Goal: Information Seeking & Learning: Learn about a topic

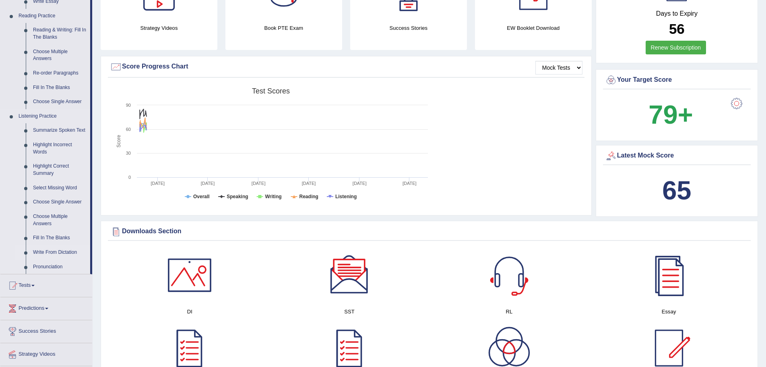
click at [64, 252] on link "Write From Dictation" at bounding box center [59, 252] width 61 height 14
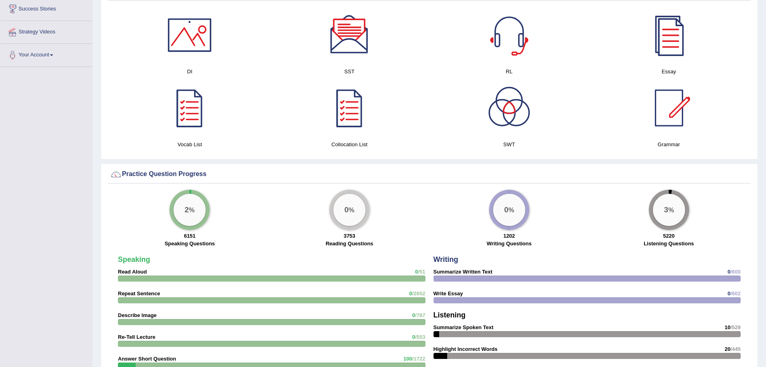
scroll to position [416, 0]
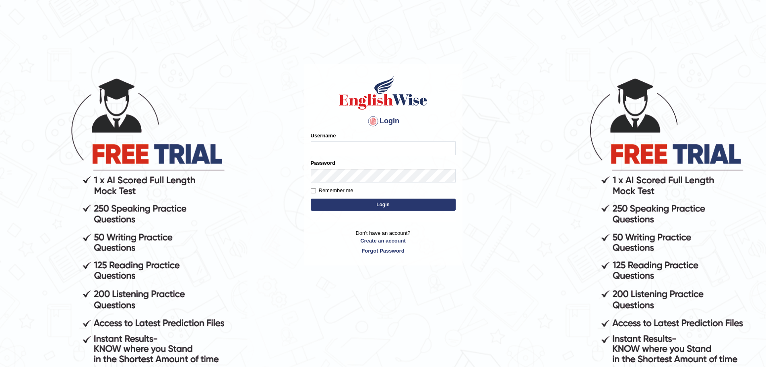
type input "Mugwunali"
click at [372, 203] on button "Login" at bounding box center [383, 204] width 145 height 12
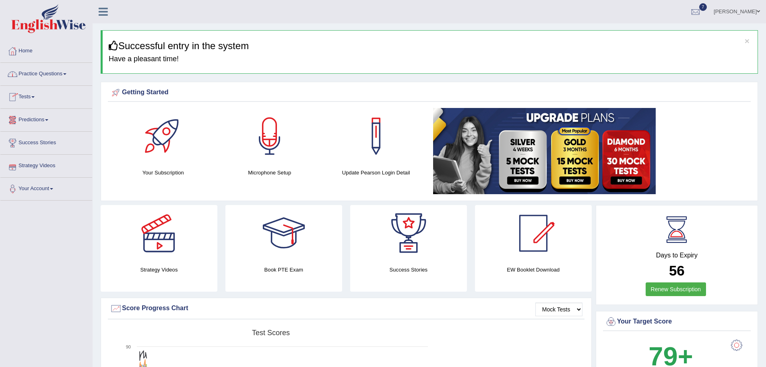
click at [66, 73] on span at bounding box center [64, 74] width 3 height 2
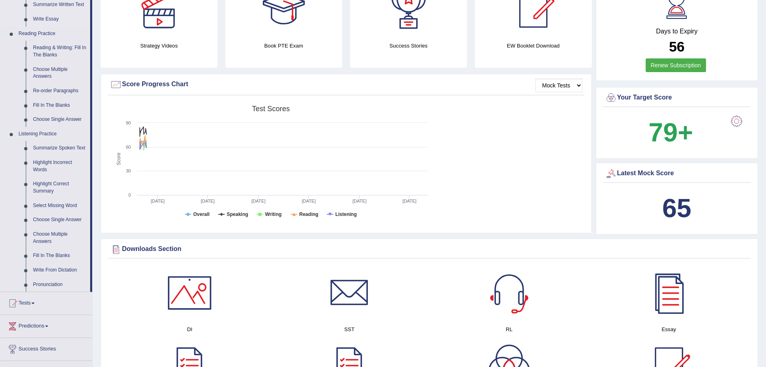
scroll to position [242, 0]
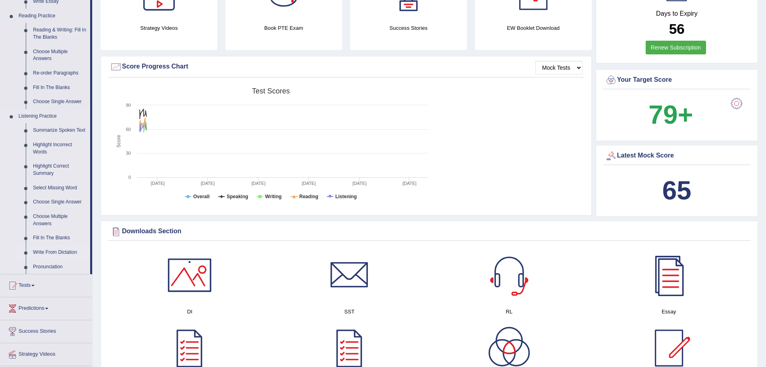
click at [53, 249] on link "Write From Dictation" at bounding box center [59, 252] width 61 height 14
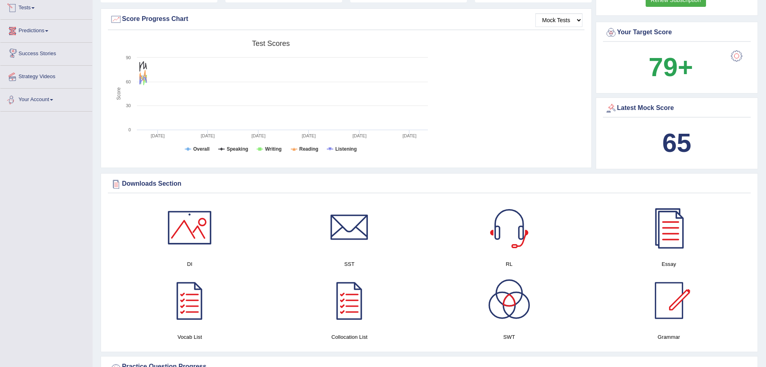
scroll to position [533, 0]
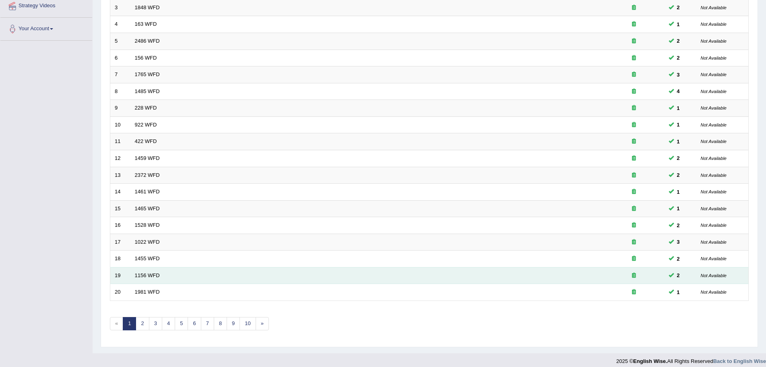
scroll to position [166, 0]
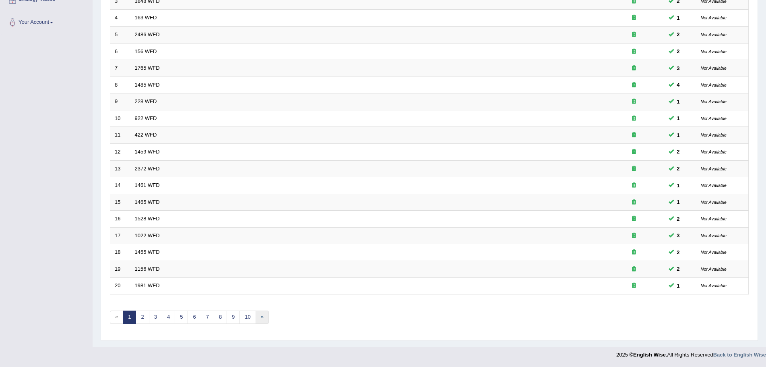
click at [262, 315] on link "»" at bounding box center [262, 316] width 13 height 13
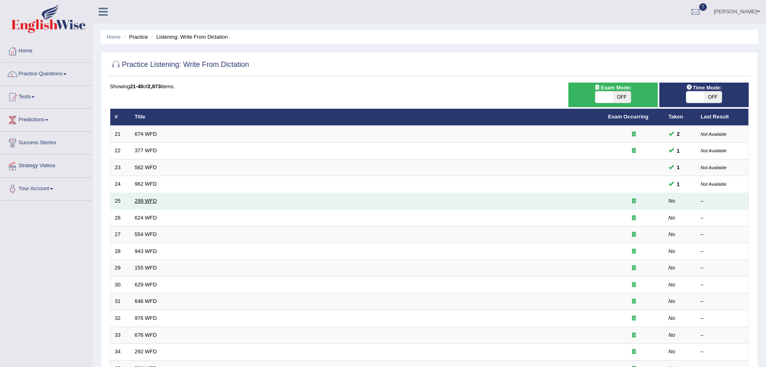
click at [145, 201] on link "299 WFD" at bounding box center [146, 201] width 22 height 6
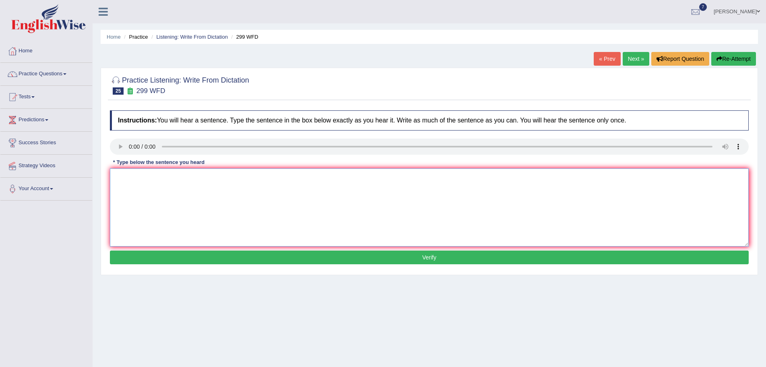
click at [139, 182] on textarea at bounding box center [429, 207] width 639 height 78
click at [444, 334] on div "Home Practice Listening: Write From Dictation 299 WFD « Prev Next » Report Ques…" at bounding box center [430, 201] width 674 height 403
click at [132, 196] on textarea at bounding box center [429, 207] width 639 height 78
click at [143, 186] on textarea at bounding box center [429, 207] width 639 height 78
type textarea "Student representatives will be visiting the classes with all the forms."
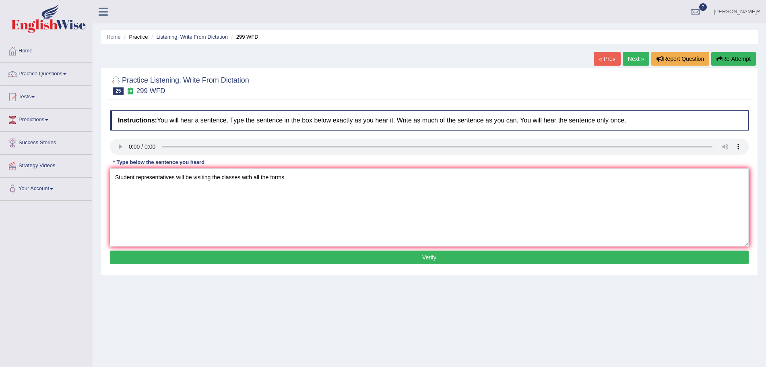
click at [274, 257] on button "Verify" at bounding box center [429, 257] width 639 height 14
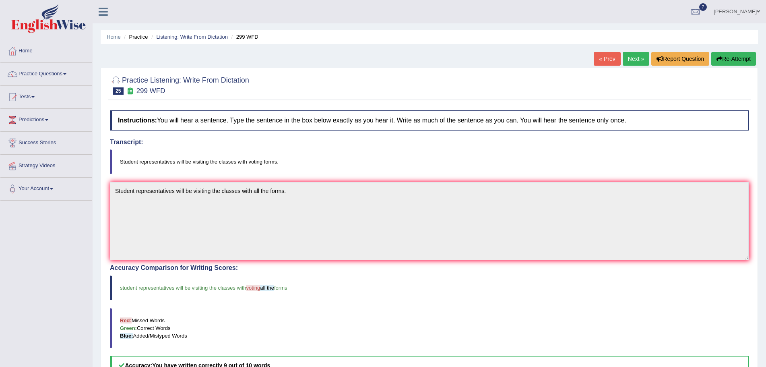
click at [738, 61] on button "Re-Attempt" at bounding box center [733, 59] width 45 height 14
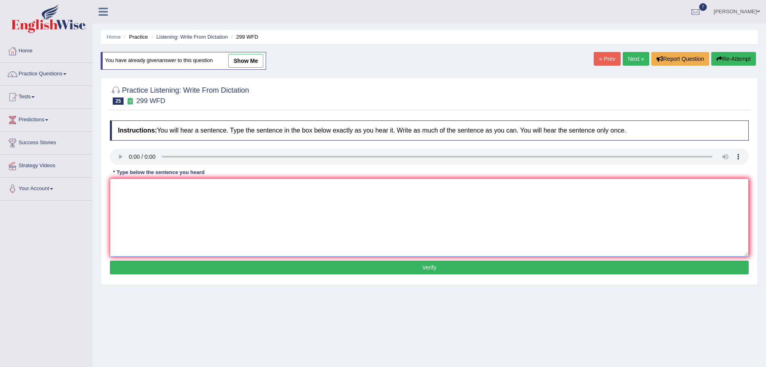
click at [142, 199] on textarea at bounding box center [429, 217] width 639 height 78
type textarea "Student representatives will be visiting the classes with voting forms."
click at [347, 268] on button "Verify" at bounding box center [429, 268] width 639 height 14
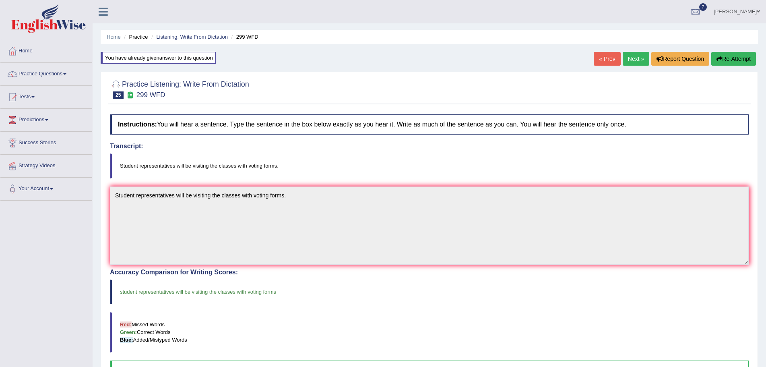
click at [635, 56] on link "Next »" at bounding box center [636, 59] width 27 height 14
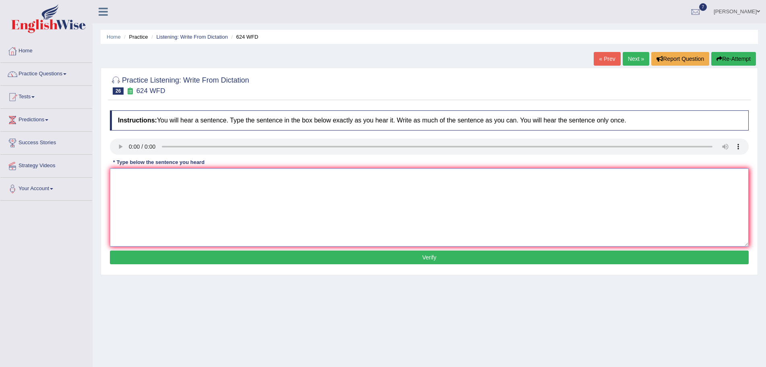
click at [132, 183] on textarea at bounding box center [429, 207] width 639 height 78
click at [124, 185] on textarea at bounding box center [429, 207] width 639 height 78
type textarea "c"
click at [157, 182] on textarea "our courses s" at bounding box center [429, 207] width 639 height 78
click at [196, 180] on textarea "our courses have to improve" at bounding box center [429, 207] width 639 height 78
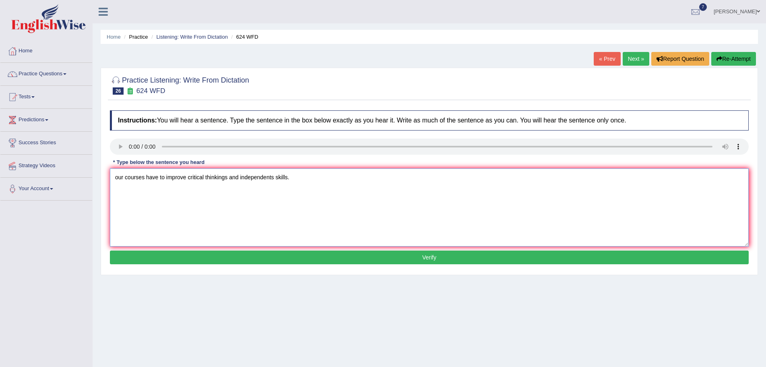
click at [118, 178] on textarea "our courses have to improve critical thinkings and independents skills." at bounding box center [429, 207] width 639 height 78
type textarea "Our courses have to improve critical thinkings and independents skills."
click at [329, 259] on button "Verify" at bounding box center [429, 257] width 639 height 14
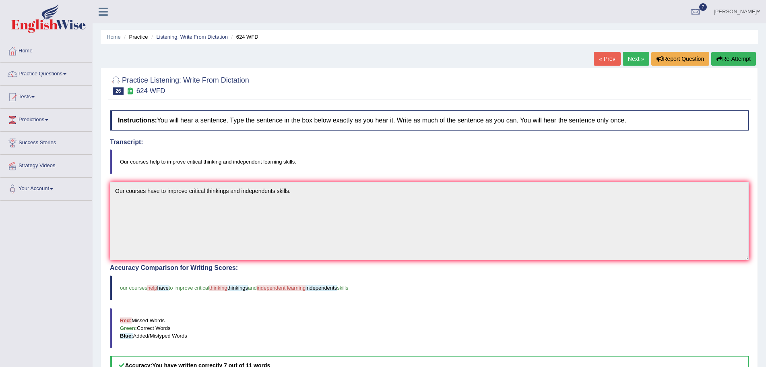
click at [633, 57] on link "Next »" at bounding box center [636, 59] width 27 height 14
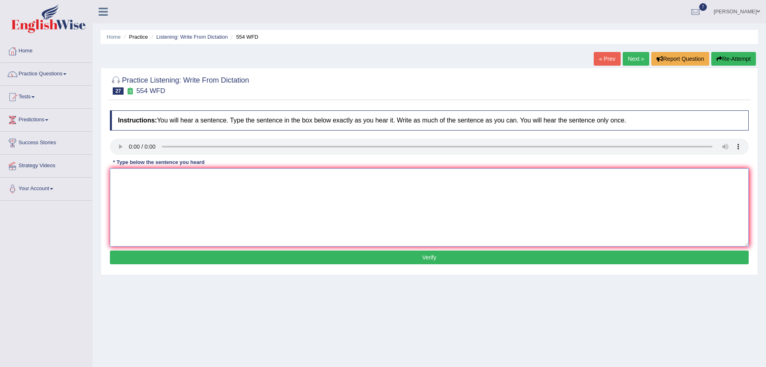
click at [139, 195] on textarea at bounding box center [429, 207] width 639 height 78
type textarea "W"
type textarea "We are able to work in a team."
click at [330, 259] on button "Verify" at bounding box center [429, 257] width 639 height 14
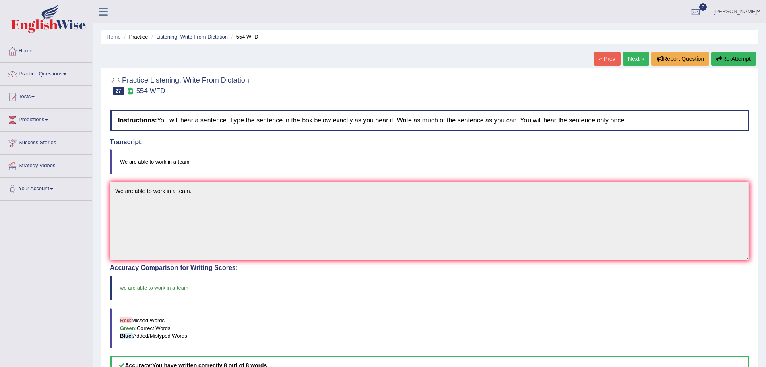
click at [627, 56] on link "Next »" at bounding box center [636, 59] width 27 height 14
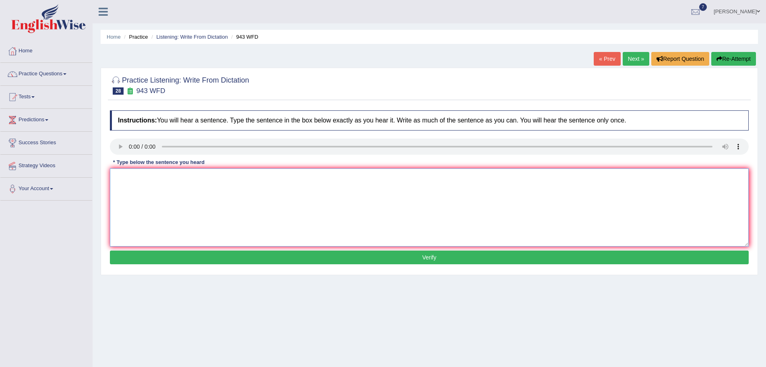
click at [134, 191] on textarea at bounding box center [429, 207] width 639 height 78
click at [69, 221] on div "Toggle navigation Home Practice Questions Speaking Practice Read Aloud Repeat S…" at bounding box center [383, 209] width 766 height 419
click at [133, 186] on textarea at bounding box center [429, 207] width 639 height 78
click at [214, 176] on textarea "Farming matter across the world have" at bounding box center [429, 207] width 639 height 78
click at [237, 178] on textarea "Farming matters across the world have greatly develop recently." at bounding box center [429, 207] width 639 height 78
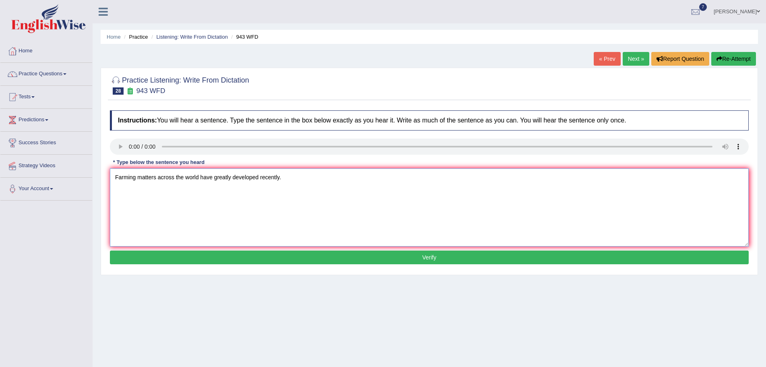
type textarea "Farming matters across the world have greatly developed recently."
click at [353, 257] on button "Verify" at bounding box center [429, 257] width 639 height 14
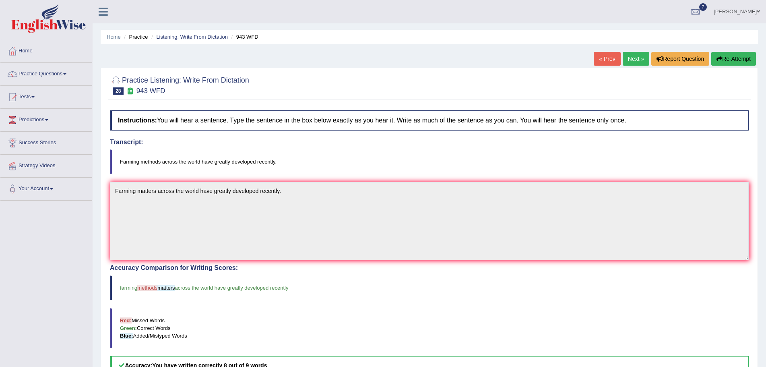
click at [722, 59] on button "Re-Attempt" at bounding box center [733, 59] width 45 height 14
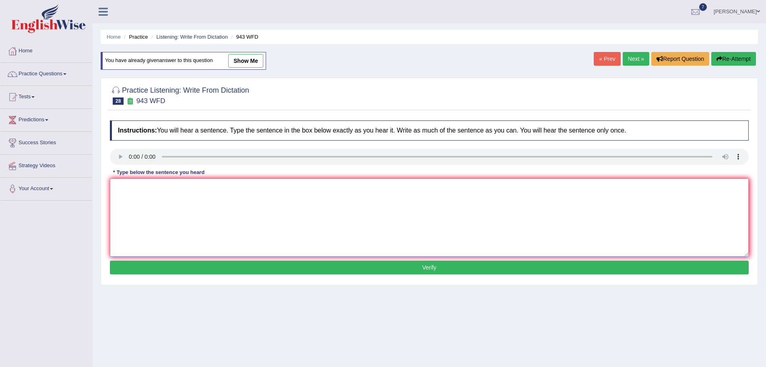
click at [151, 202] on textarea at bounding box center [429, 217] width 639 height 78
type textarea "Farming methods across the world have greatly developed recently."
click at [409, 266] on button "Verify" at bounding box center [429, 268] width 639 height 14
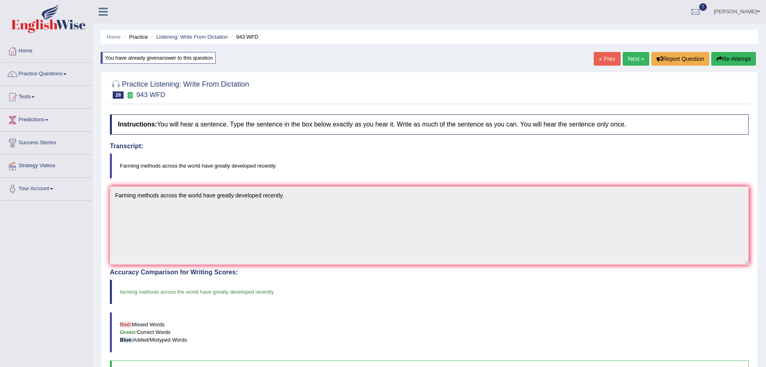
click at [633, 60] on link "Next »" at bounding box center [636, 59] width 27 height 14
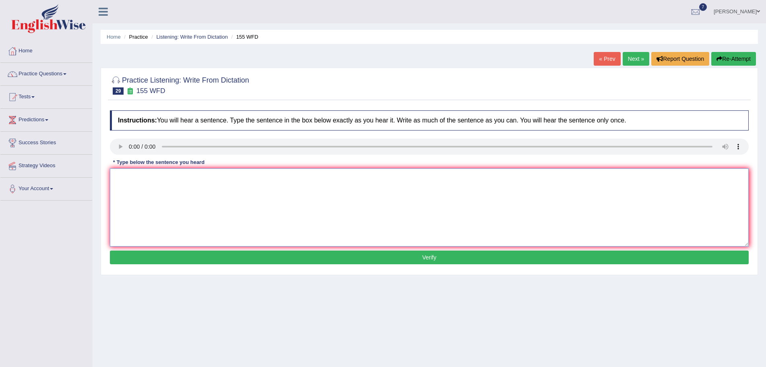
click at [134, 189] on textarea at bounding box center [429, 207] width 639 height 78
click at [234, 179] on textarea "Important details in this arguments are missing" at bounding box center [429, 207] width 639 height 78
click at [162, 178] on textarea "Important details in this argument are missing in this summary." at bounding box center [429, 207] width 639 height 78
click at [180, 179] on textarea "Important details from this argument are missing in this summary." at bounding box center [429, 207] width 639 height 78
type textarea "Important details from the argument are missing in this summary."
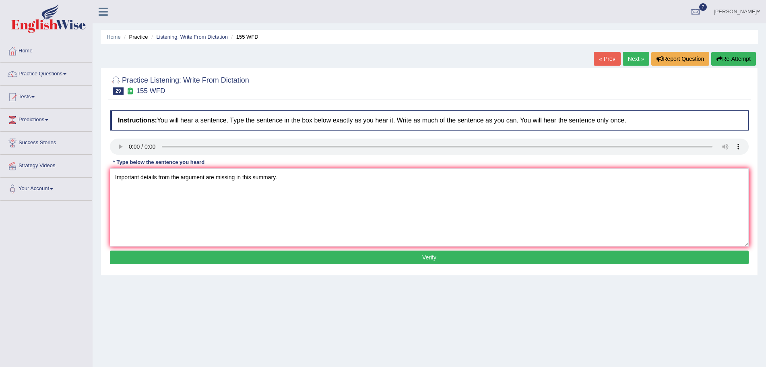
click at [391, 258] on button "Verify" at bounding box center [429, 257] width 639 height 14
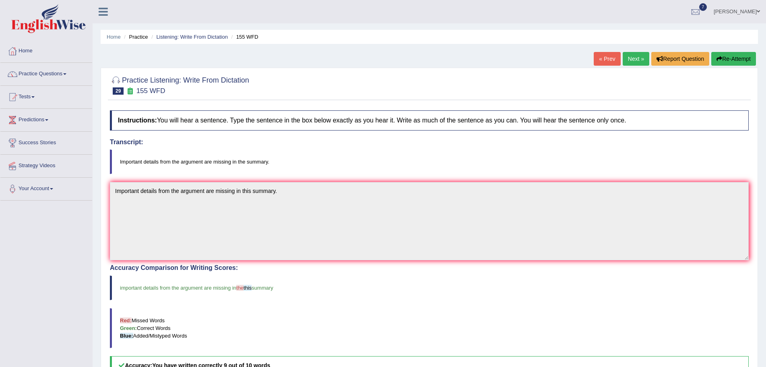
click at [733, 56] on button "Re-Attempt" at bounding box center [733, 59] width 45 height 14
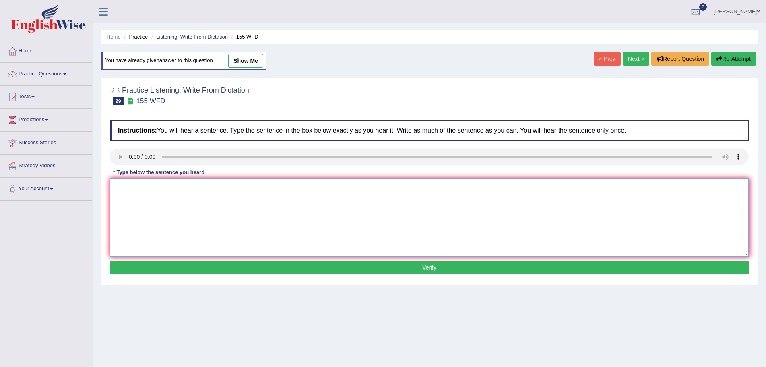
click at [162, 201] on textarea at bounding box center [429, 217] width 639 height 78
type textarea "Important details from the argument are missing in the summary."
click at [342, 271] on button "Verify" at bounding box center [429, 268] width 639 height 14
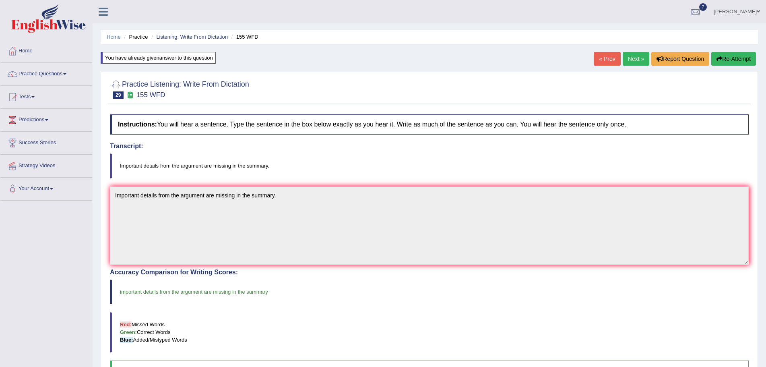
click at [637, 59] on link "Next »" at bounding box center [636, 59] width 27 height 14
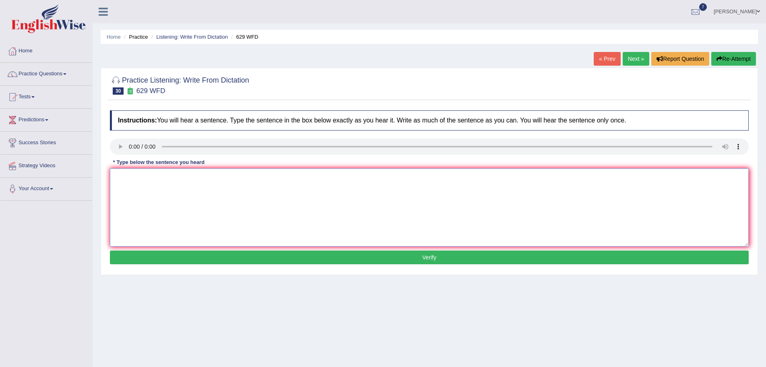
click at [139, 182] on textarea at bounding box center [429, 207] width 639 height 78
click at [195, 182] on textarea "Please provides the report" at bounding box center [429, 207] width 639 height 78
click at [244, 178] on textarea "Please provide the report to support your idea of the argument." at bounding box center [429, 207] width 639 height 78
type textarea "Please provide the report to support your idea of this argument."
click at [257, 257] on button "Verify" at bounding box center [429, 257] width 639 height 14
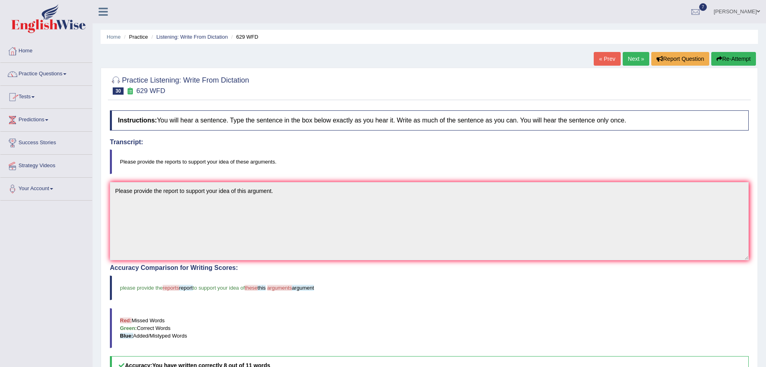
click at [726, 60] on button "Re-Attempt" at bounding box center [733, 59] width 45 height 14
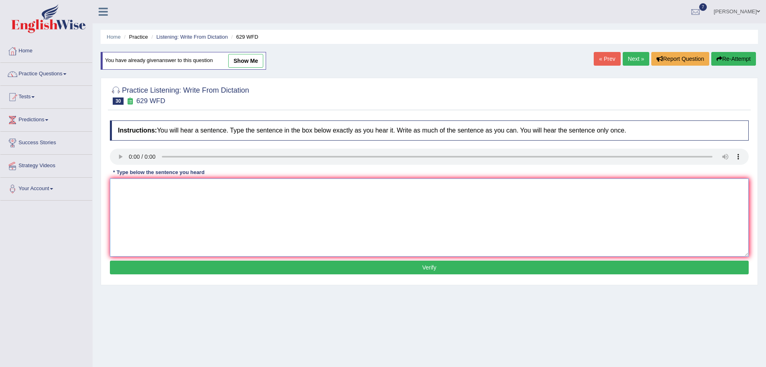
click at [130, 190] on textarea at bounding box center [429, 217] width 639 height 78
click at [179, 188] on textarea "Please provide the report support these argument" at bounding box center [429, 217] width 639 height 78
click at [179, 186] on textarea "Please provide the report to support these argument" at bounding box center [429, 217] width 639 height 78
click at [185, 186] on textarea "Please provide the report reorts to support these argument" at bounding box center [429, 217] width 639 height 78
click at [276, 187] on textarea "Please provide the report reports to support these argument" at bounding box center [429, 217] width 639 height 78
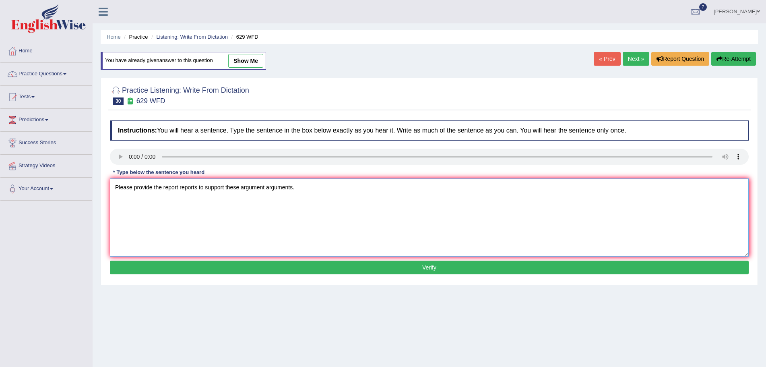
type textarea "Please provide the report reports to support these argument arguments."
click at [390, 268] on button "Verify" at bounding box center [429, 268] width 639 height 14
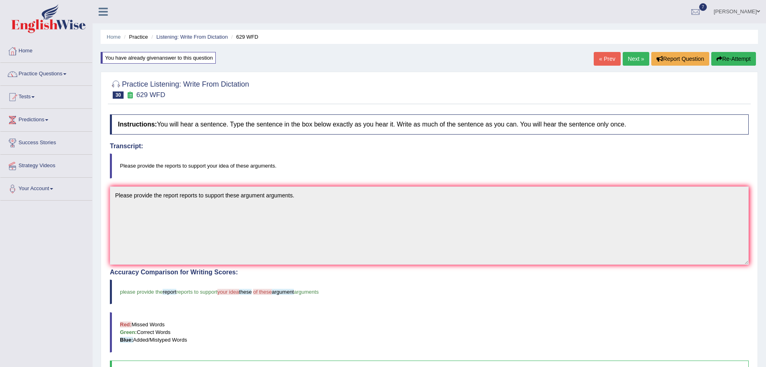
click at [732, 56] on button "Re-Attempt" at bounding box center [733, 59] width 45 height 14
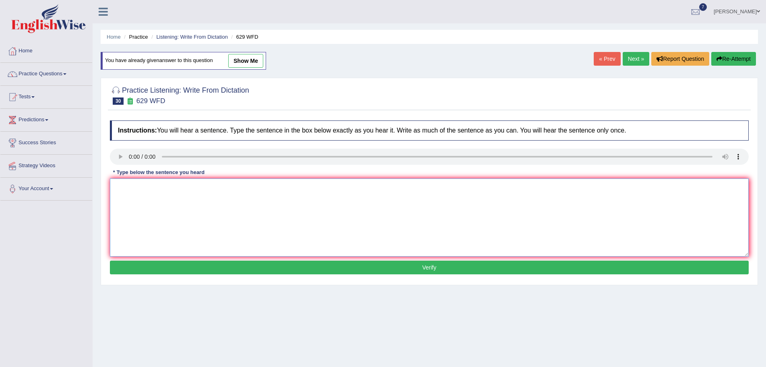
click at [139, 199] on textarea at bounding box center [429, 217] width 639 height 78
type textarea "Please provide the reports to support your idea of these arguments argument."
click at [333, 264] on button "Verify" at bounding box center [429, 268] width 639 height 14
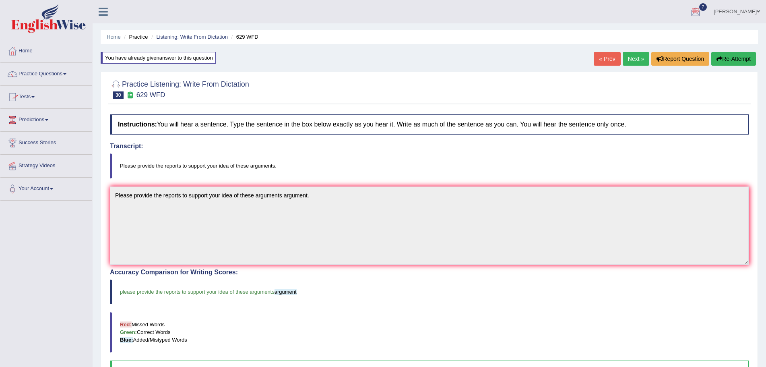
click at [634, 59] on link "Next »" at bounding box center [636, 59] width 27 height 14
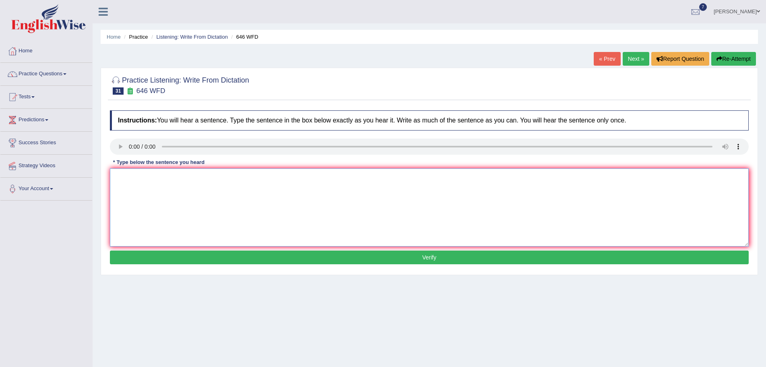
click at [140, 198] on textarea at bounding box center [429, 207] width 639 height 78
click at [213, 178] on textarea "The industrial revolution in [GEOGRAPHIC_DATA] was teamed by technology." at bounding box center [429, 207] width 639 height 78
click at [213, 178] on textarea "The industrial revolution in [GEOGRAPHIC_DATA] was steamed by technology." at bounding box center [429, 207] width 639 height 78
click at [289, 180] on textarea "The industrial revolution in [GEOGRAPHIC_DATA] was driven steamed by technology." at bounding box center [429, 207] width 639 height 78
type textarea "The industrial revolution in [GEOGRAPHIC_DATA] was driven steamed by technology…"
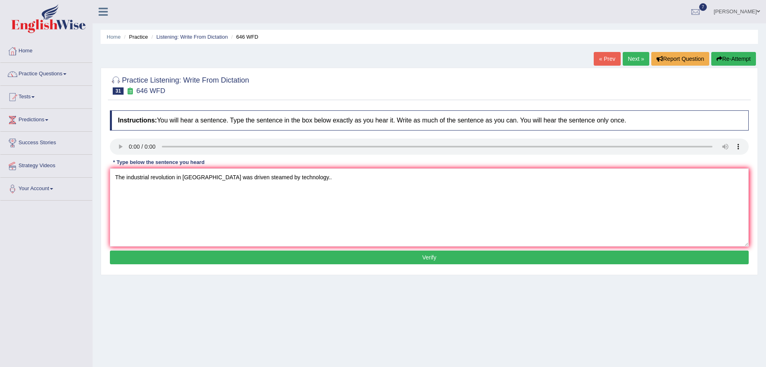
click at [320, 257] on button "Verify" at bounding box center [429, 257] width 639 height 14
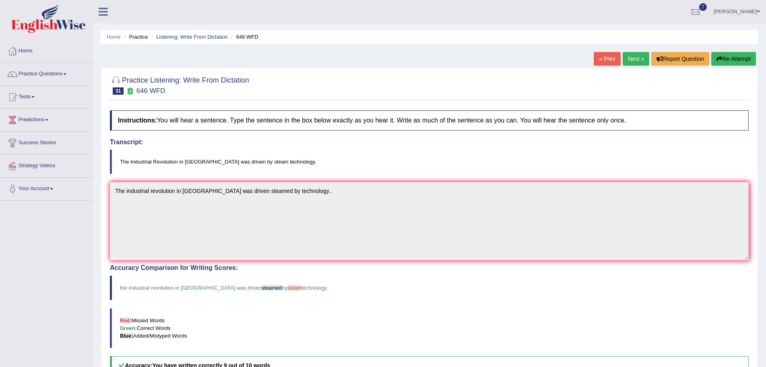
click at [726, 60] on button "Re-Attempt" at bounding box center [733, 59] width 45 height 14
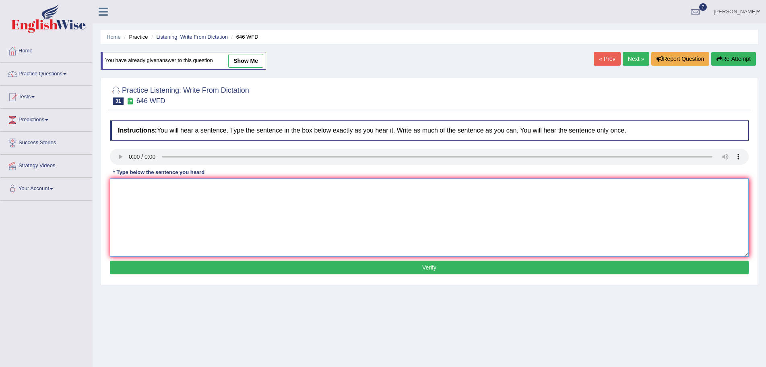
click at [126, 200] on textarea at bounding box center [429, 217] width 639 height 78
click at [214, 188] on textarea "The industrial revolution in Europe was steam by technology." at bounding box center [429, 217] width 639 height 78
click at [262, 186] on textarea "The industrial revolution in Europe was driven by steam by technology." at bounding box center [429, 217] width 639 height 78
type textarea "The industrial revolution in Europe was driven by steam technology."
click at [309, 267] on button "Verify" at bounding box center [429, 268] width 639 height 14
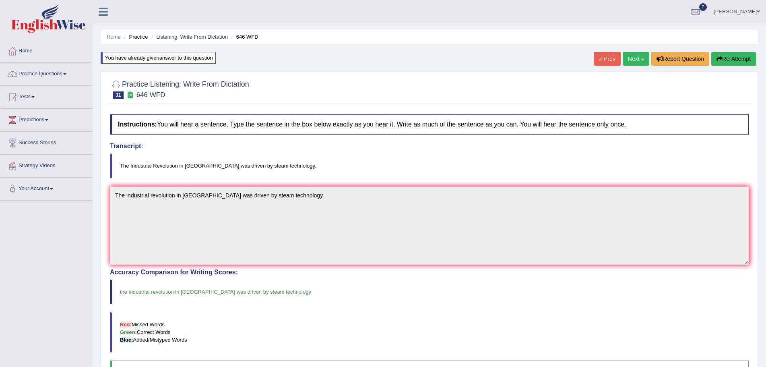
click at [638, 58] on link "Next »" at bounding box center [636, 59] width 27 height 14
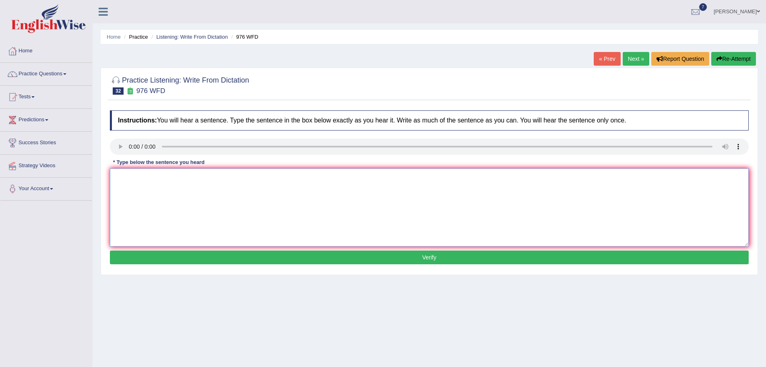
click at [140, 192] on textarea at bounding box center [429, 207] width 639 height 78
click at [149, 179] on textarea "The study of economy was tricky subject to rsearch." at bounding box center [429, 207] width 639 height 78
click at [192, 176] on textarea "The study of the economy was tricky subject to rsearch." at bounding box center [429, 207] width 639 height 78
type textarea "The study of the economy is a tricky subject to research."
click at [303, 256] on button "Verify" at bounding box center [429, 257] width 639 height 14
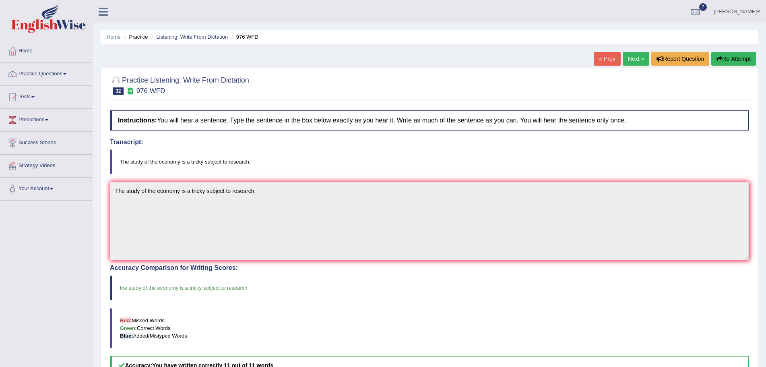
click at [626, 58] on link "Next »" at bounding box center [636, 59] width 27 height 14
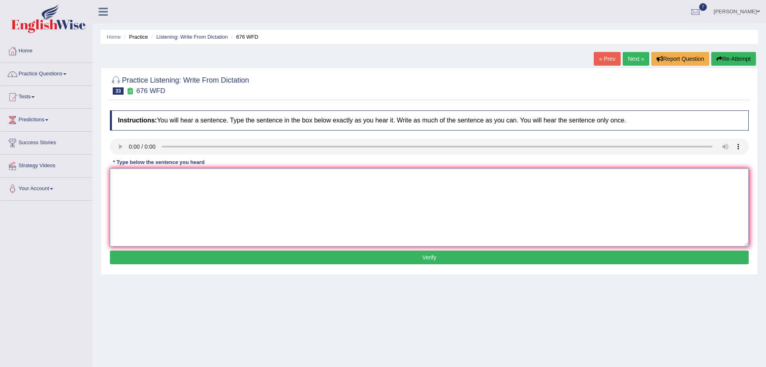
click at [134, 194] on textarea at bounding box center [429, 207] width 639 height 78
click at [250, 177] on textarea "Universities need to secure a ground for research" at bounding box center [429, 207] width 639 height 78
click at [189, 178] on textarea "Universities need to secure a ground for research subjects." at bounding box center [429, 207] width 639 height 78
type textarea "Universities need to secure the ground for research subjects."
click at [285, 258] on button "Verify" at bounding box center [429, 257] width 639 height 14
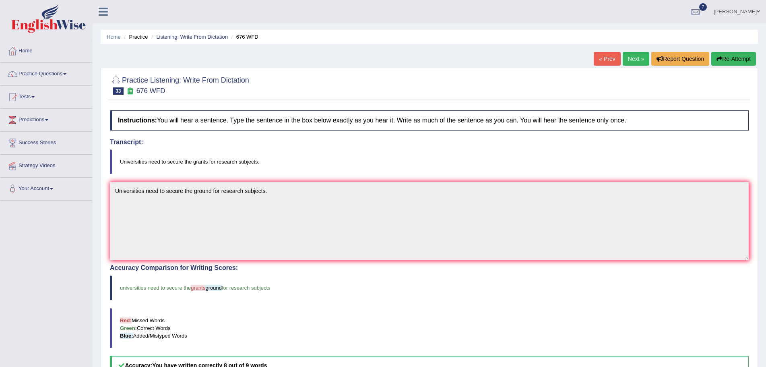
click at [719, 59] on icon "button" at bounding box center [720, 59] width 6 height 6
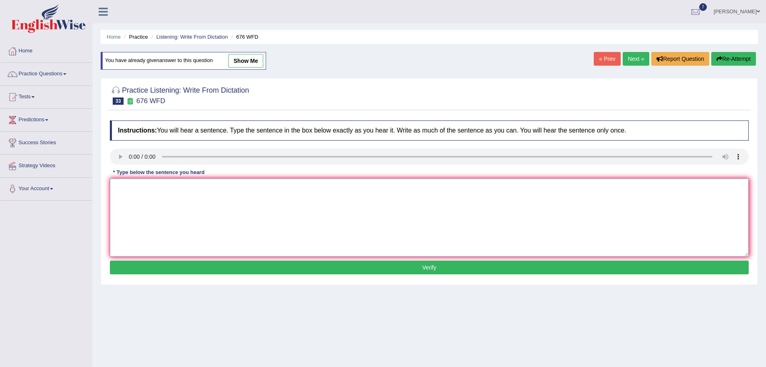
click at [137, 198] on textarea at bounding box center [429, 217] width 639 height 78
type textarea "Universities need to secure the grants for research subjects."
click at [321, 268] on button "Verify" at bounding box center [429, 268] width 639 height 14
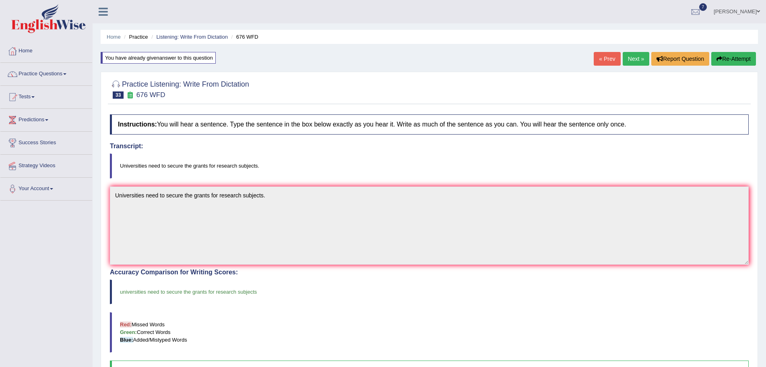
click at [629, 59] on link "Next »" at bounding box center [636, 59] width 27 height 14
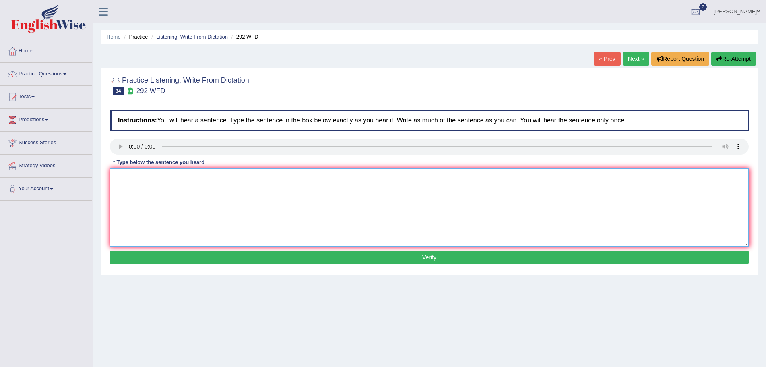
click at [126, 192] on textarea at bounding box center [429, 207] width 639 height 78
click at [211, 178] on textarea "Some people argue that education are not all that important." at bounding box center [429, 207] width 639 height 78
click at [224, 178] on textarea "Some people argue that education is not all that important." at bounding box center [429, 207] width 639 height 78
type textarea "Some people argue that education is not that important."
click at [336, 258] on button "Verify" at bounding box center [429, 257] width 639 height 14
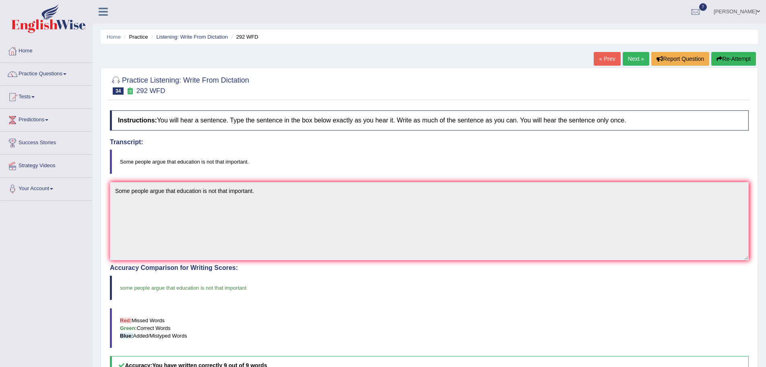
click at [633, 58] on link "Next »" at bounding box center [636, 59] width 27 height 14
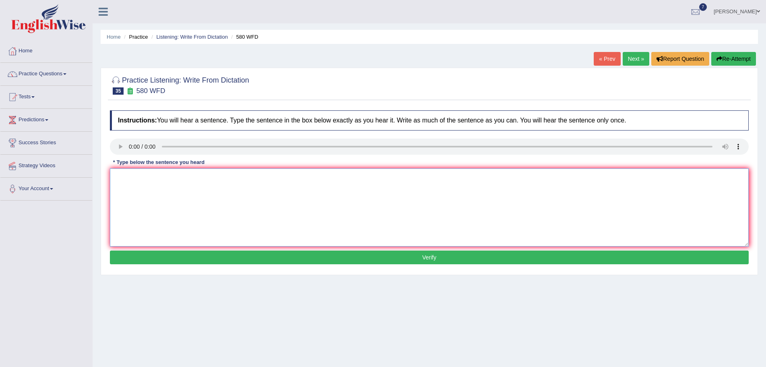
click at [140, 192] on textarea at bounding box center [429, 207] width 639 height 78
click at [174, 177] on textarea "You can use your laptop in the lecture." at bounding box center [429, 207] width 639 height 78
type textarea "You can use your laptops in the lecture."
click at [310, 256] on button "Verify" at bounding box center [429, 257] width 639 height 14
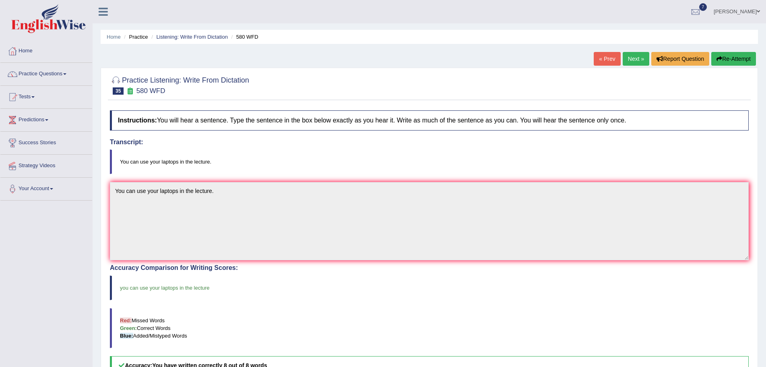
click at [626, 56] on link "Next »" at bounding box center [636, 59] width 27 height 14
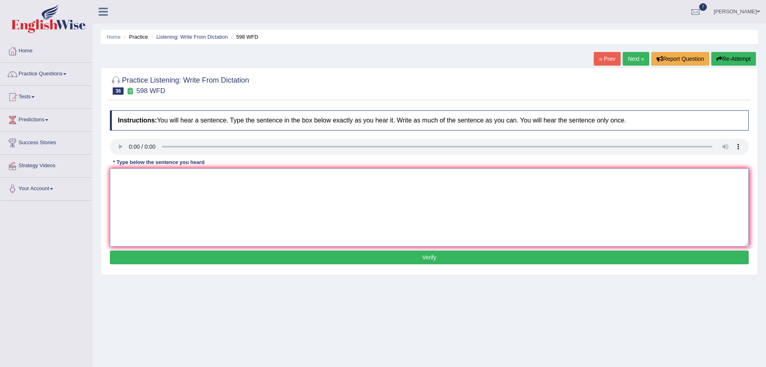
drag, startPoint x: 124, startPoint y: 183, endPoint x: 137, endPoint y: 192, distance: 16.4
click at [124, 183] on textarea at bounding box center [429, 207] width 639 height 78
click at [144, 178] on textarea "Check your website if you are looking for discount textbooks." at bounding box center [429, 207] width 639 height 78
type textarea "Check the website if you are looking for discount textbooks."
click at [325, 256] on button "Verify" at bounding box center [429, 257] width 639 height 14
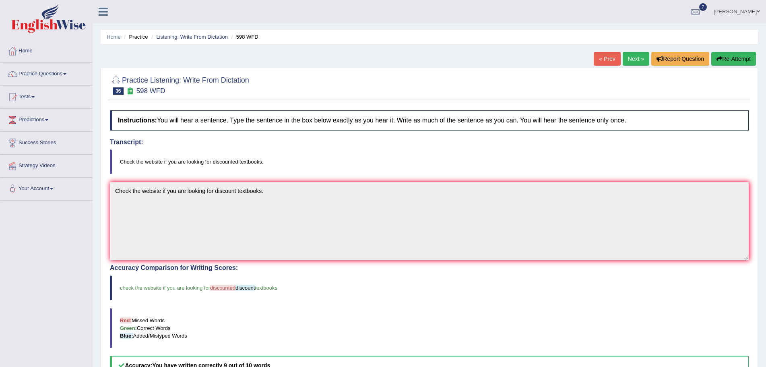
click at [725, 57] on button "Re-Attempt" at bounding box center [733, 59] width 45 height 14
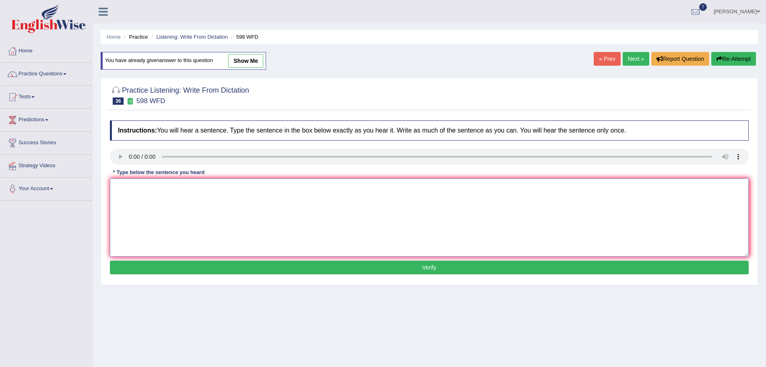
click at [146, 208] on textarea at bounding box center [429, 217] width 639 height 78
type textarea "Check the website if you are looking for discounted textbooks."
click at [288, 265] on button "Verify" at bounding box center [429, 268] width 639 height 14
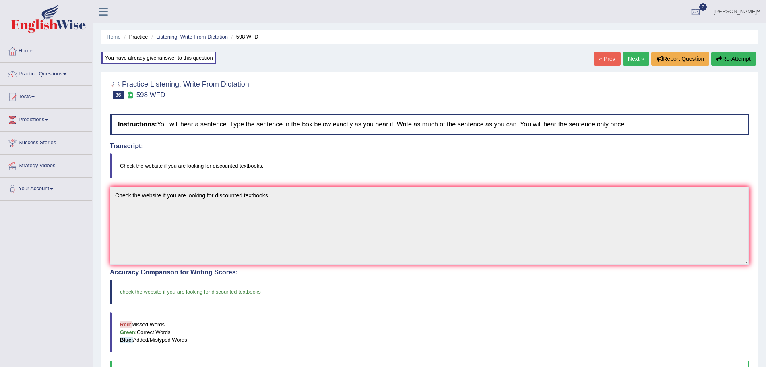
click at [631, 56] on link "Next »" at bounding box center [636, 59] width 27 height 14
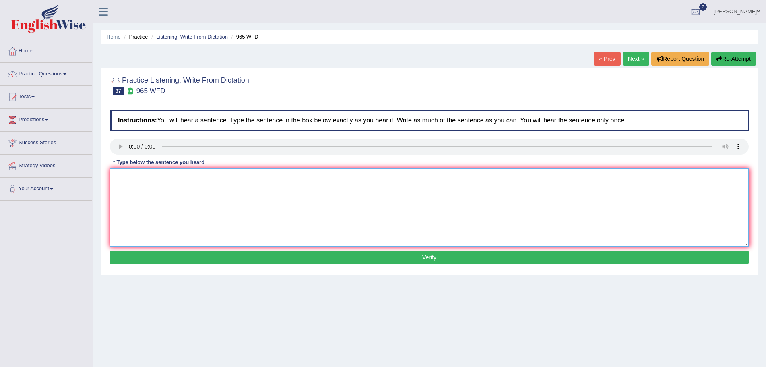
click at [142, 190] on textarea at bounding box center [429, 207] width 639 height 78
click at [136, 192] on textarea at bounding box center [429, 207] width 639 height 78
click at [190, 180] on textarea "You must answer security" at bounding box center [429, 207] width 639 height 78
type textarea "You must answer security questions when you reset your password."
click at [324, 258] on button "Verify" at bounding box center [429, 257] width 639 height 14
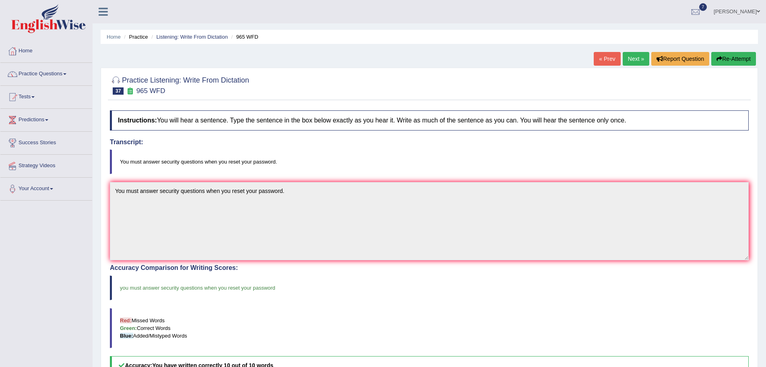
click at [629, 59] on link "Next »" at bounding box center [636, 59] width 27 height 14
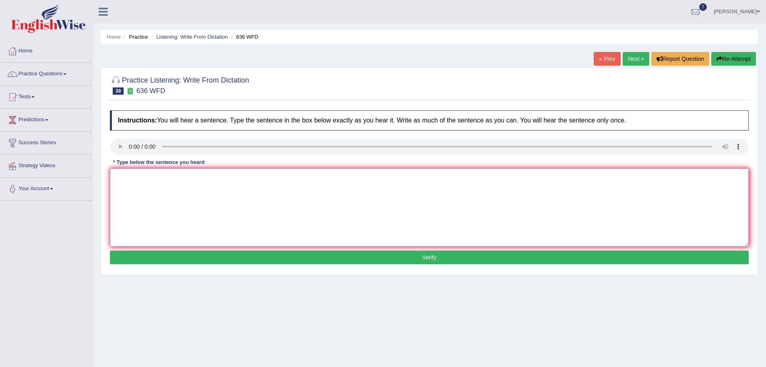
click at [135, 198] on textarea at bounding box center [429, 207] width 639 height 78
click at [126, 186] on textarea at bounding box center [429, 207] width 639 height 78
type textarea "s"
click at [122, 185] on textarea at bounding box center [429, 207] width 639 height 78
click at [223, 178] on textarea "some of the candidates will be qualify as" at bounding box center [429, 207] width 639 height 78
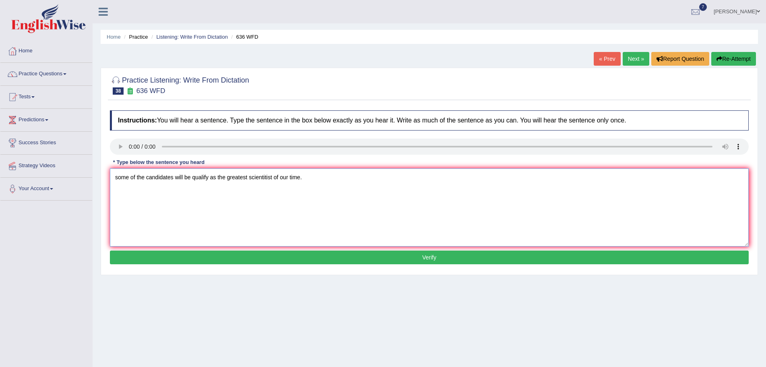
type textarea "some of the candidates will be qualify as the greatest scientitist of our time."
click at [397, 258] on button "Verify" at bounding box center [429, 257] width 639 height 14
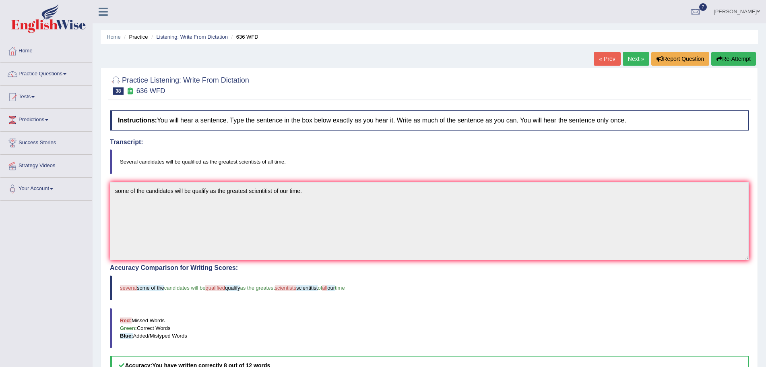
click at [740, 62] on button "Re-Attempt" at bounding box center [733, 59] width 45 height 14
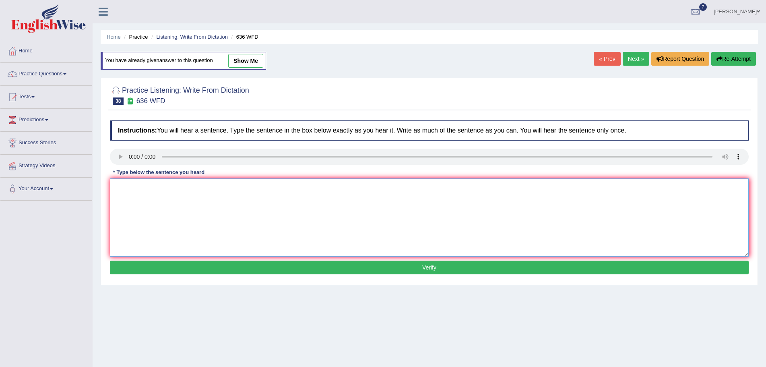
click at [131, 197] on textarea at bounding box center [429, 217] width 639 height 78
click at [275, 189] on textarea "Several candidates will be qualified as the greatest scientists of our time." at bounding box center [429, 217] width 639 height 78
type textarea "Several candidates will be qualified as the greatest scientists of all our time."
click at [318, 266] on button "Verify" at bounding box center [429, 268] width 639 height 14
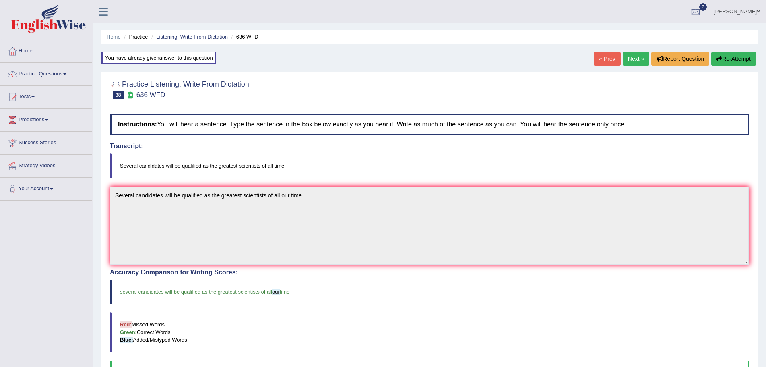
click at [628, 60] on link "Next »" at bounding box center [636, 59] width 27 height 14
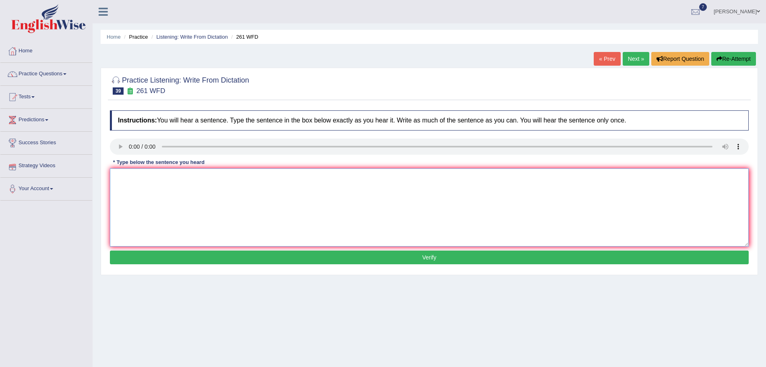
click at [154, 193] on textarea at bounding box center [429, 207] width 639 height 78
click at [139, 188] on textarea at bounding box center [429, 207] width 639 height 78
click at [130, 178] on textarea "Wear the" at bounding box center [429, 207] width 639 height 78
click at [139, 176] on textarea "Read the" at bounding box center [429, 207] width 639 height 78
click at [225, 179] on textarea "Read the safety instructions before using" at bounding box center [429, 207] width 639 height 78
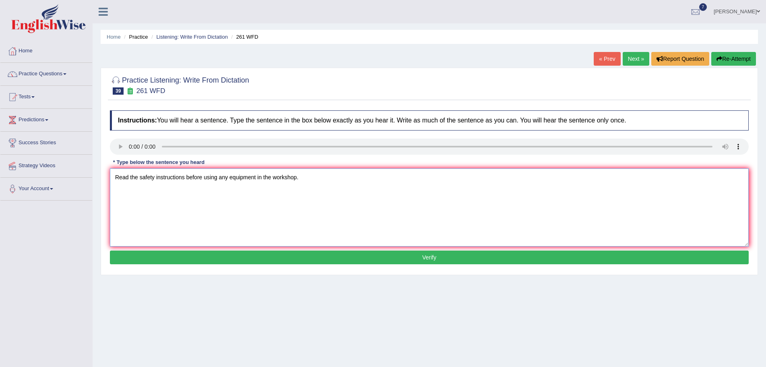
click at [141, 179] on textarea "Read the safety instructions before using any equipment in the workshop." at bounding box center [429, 207] width 639 height 78
click at [281, 178] on textarea "Read the students' safety instructions before using any equipment in the worksh…" at bounding box center [429, 207] width 639 height 78
click at [329, 178] on textarea "Read the students' safety instructions before using any equipment equipments in…" at bounding box center [429, 207] width 639 height 78
type textarea "Read the students' safety instructions before using any equipment equipments in…"
click at [418, 258] on button "Verify" at bounding box center [429, 257] width 639 height 14
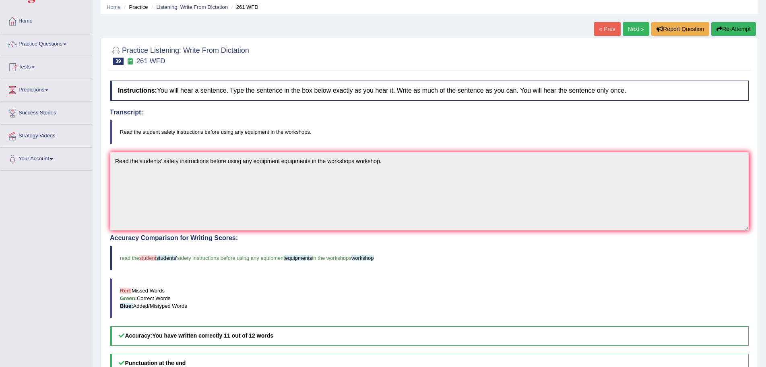
scroll to position [27, 0]
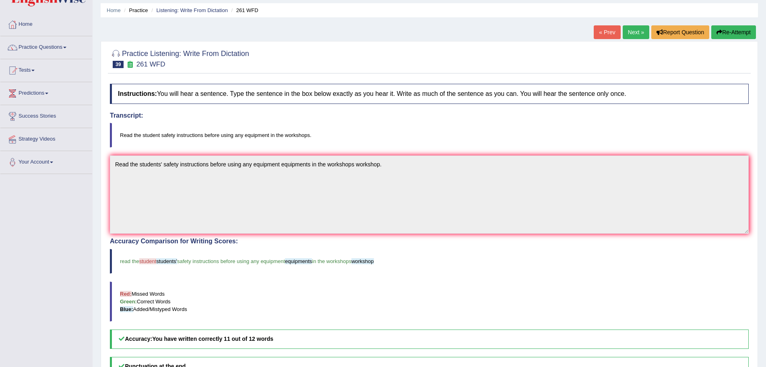
click at [324, 307] on blockquote "Red: Missed Words Green: Correct Words Blue: Added/Mistyped Words" at bounding box center [429, 301] width 639 height 40
drag, startPoint x: 719, startPoint y: 28, endPoint x: 718, endPoint y: 48, distance: 20.1
click at [720, 30] on button "Re-Attempt" at bounding box center [733, 32] width 45 height 14
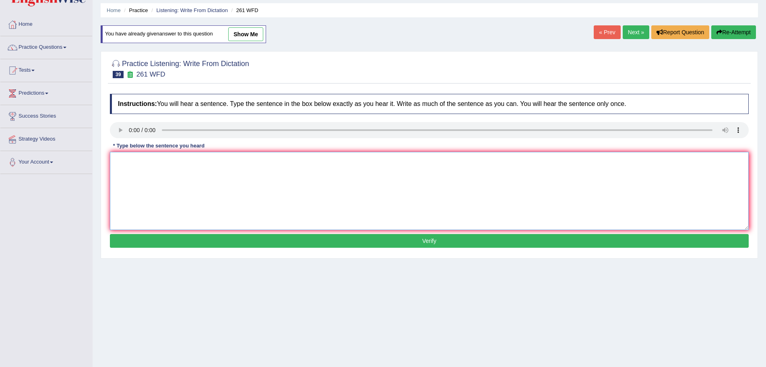
click at [153, 177] on textarea at bounding box center [429, 191] width 639 height 78
type textarea "Read the student safety instructions before using any equipments equipment in t…"
click at [396, 244] on button "Verify" at bounding box center [429, 241] width 639 height 14
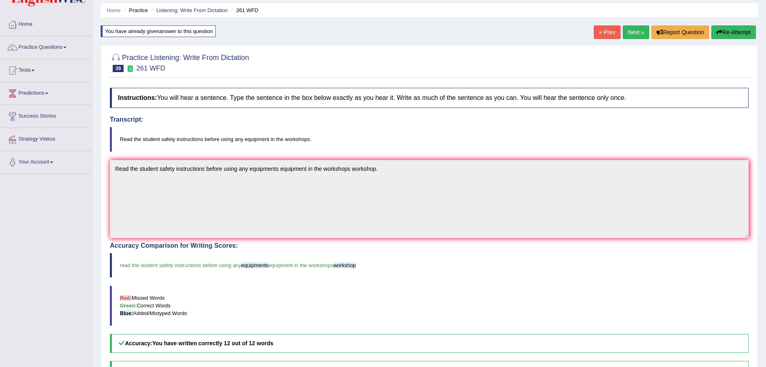
click at [631, 31] on link "Next »" at bounding box center [636, 32] width 27 height 14
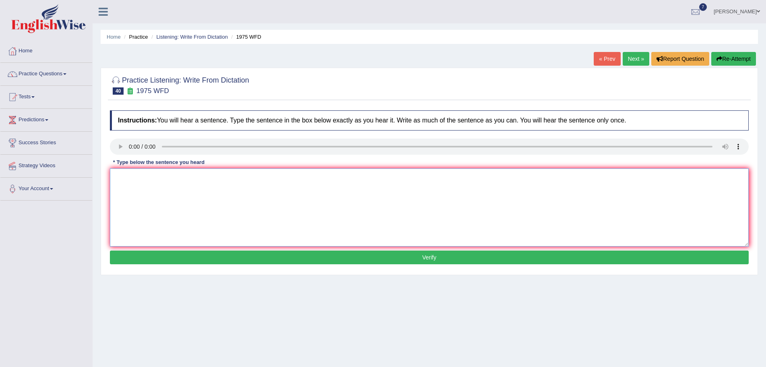
click at [137, 199] on textarea at bounding box center [429, 207] width 639 height 78
click at [176, 179] on textarea "His analysis of the topic" at bounding box center [429, 207] width 639 height 78
click at [175, 178] on textarea "His analysis of study" at bounding box center [429, 207] width 639 height 78
click at [187, 178] on textarea "His analysis of study appaer to be based on first premise." at bounding box center [429, 207] width 639 height 78
click at [247, 180] on textarea "His analysis of study appaer appears to be based on first premise." at bounding box center [429, 207] width 639 height 78
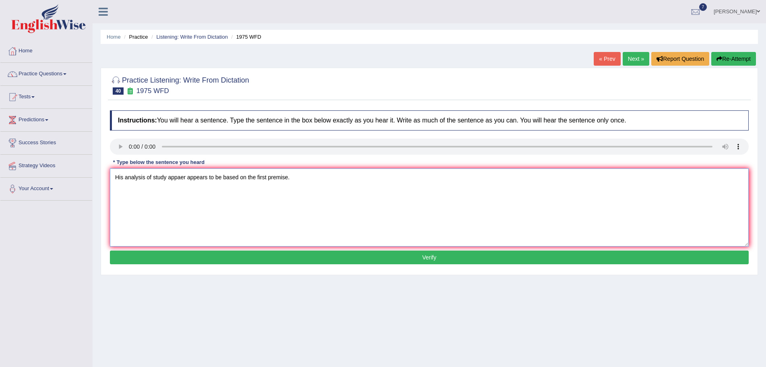
type textarea "His analysis of study appaer appears to be based on the first premise."
click at [301, 258] on button "Verify" at bounding box center [429, 257] width 639 height 14
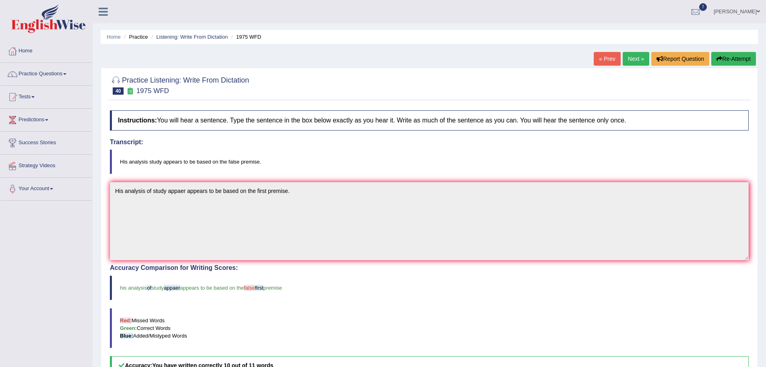
click at [729, 56] on button "Re-Attempt" at bounding box center [733, 59] width 45 height 14
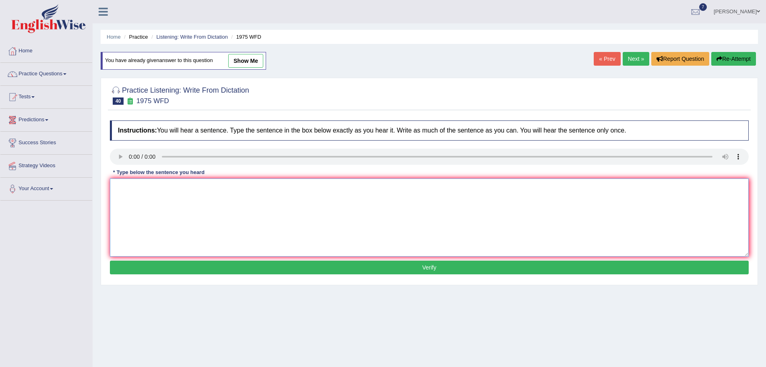
click at [137, 200] on textarea at bounding box center [429, 217] width 639 height 78
click at [223, 188] on textarea "His analysis study appears to be based on false premise." at bounding box center [429, 217] width 639 height 78
type textarea "His analysis study appears to be based on the false premise."
click at [276, 269] on button "Verify" at bounding box center [429, 268] width 639 height 14
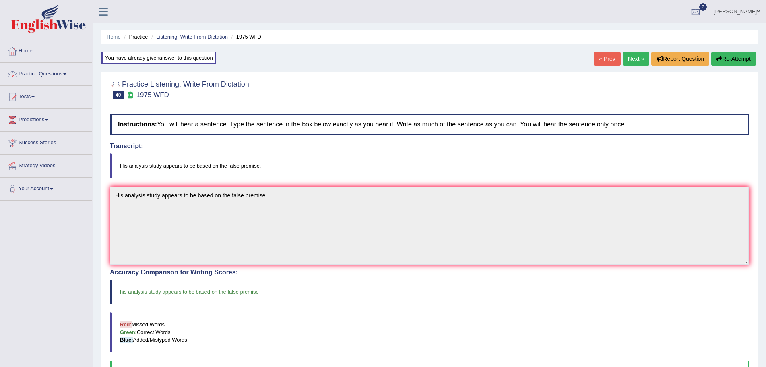
click at [66, 74] on span at bounding box center [64, 74] width 3 height 2
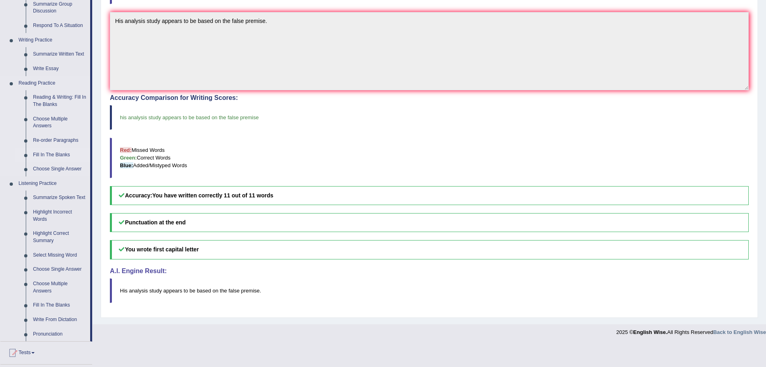
scroll to position [224, 0]
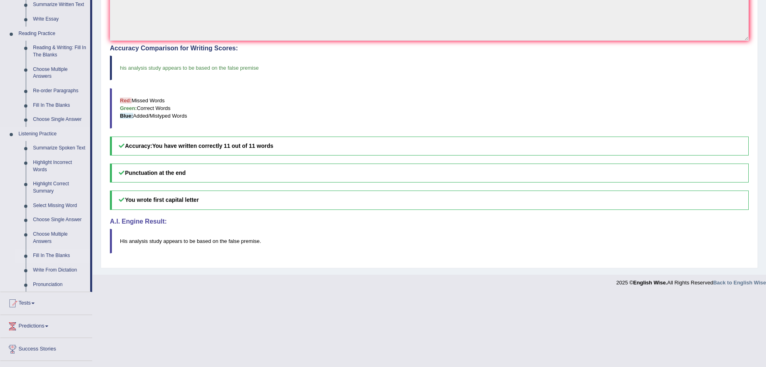
click at [40, 256] on link "Fill In The Blanks" at bounding box center [59, 255] width 61 height 14
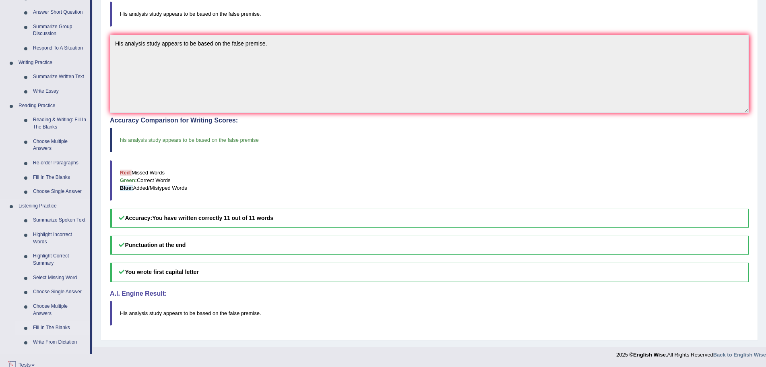
scroll to position [235, 0]
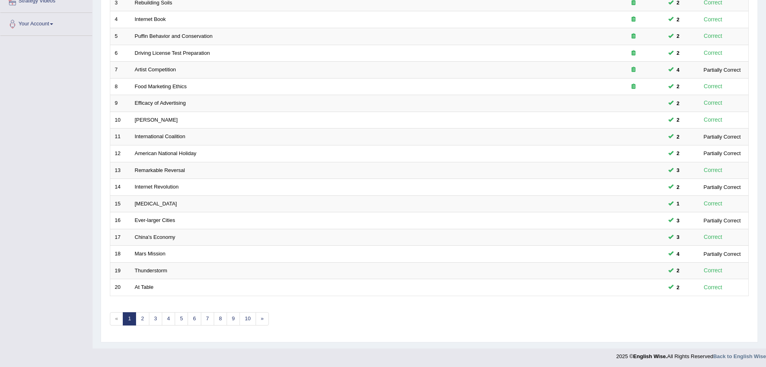
scroll to position [166, 0]
click at [261, 319] on link "»" at bounding box center [262, 316] width 13 height 13
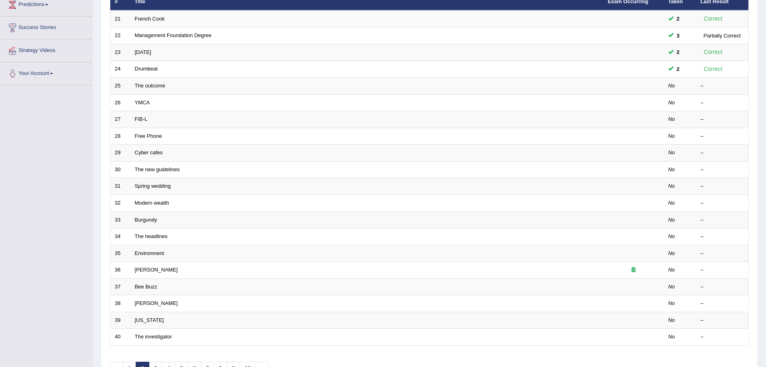
scroll to position [166, 0]
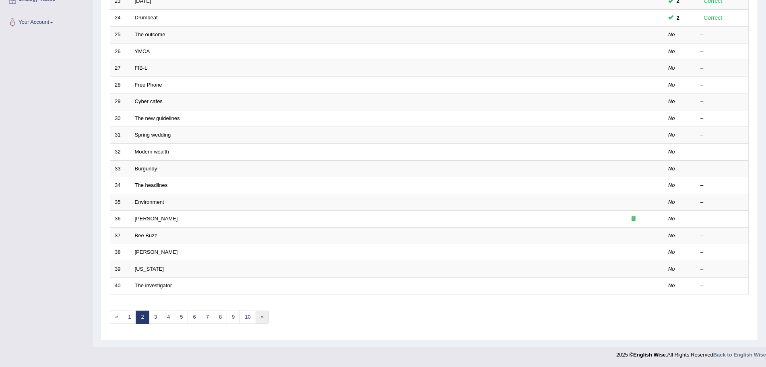
click at [262, 317] on link "»" at bounding box center [262, 316] width 13 height 13
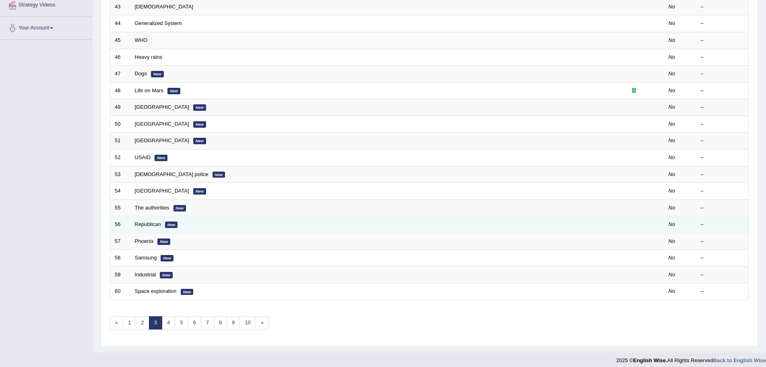
scroll to position [166, 0]
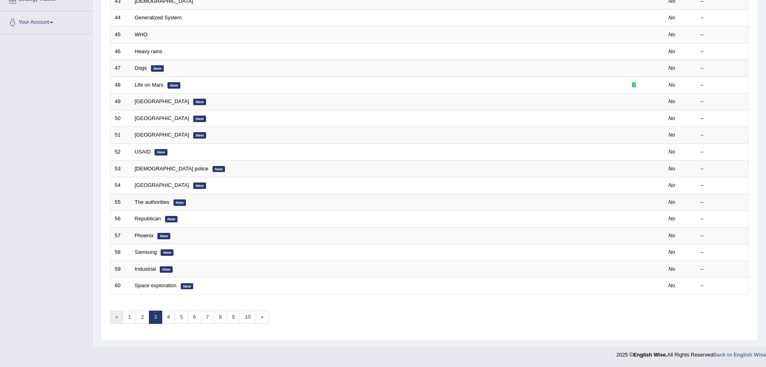
click at [115, 314] on link "«" at bounding box center [116, 316] width 13 height 13
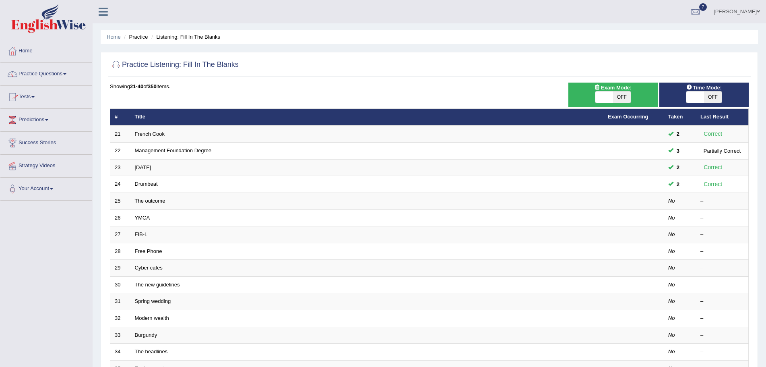
click at [66, 73] on span at bounding box center [64, 74] width 3 height 2
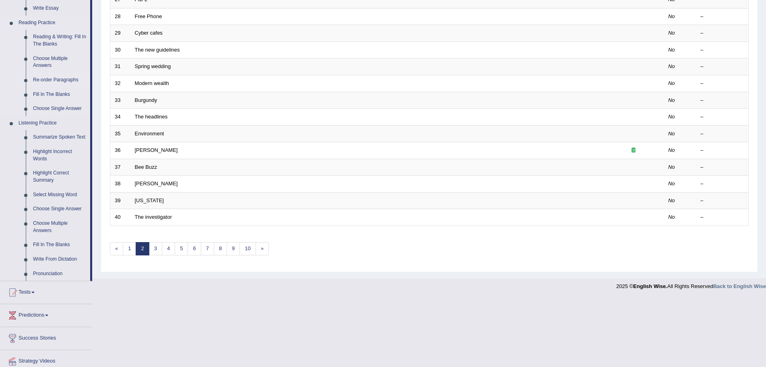
scroll to position [242, 0]
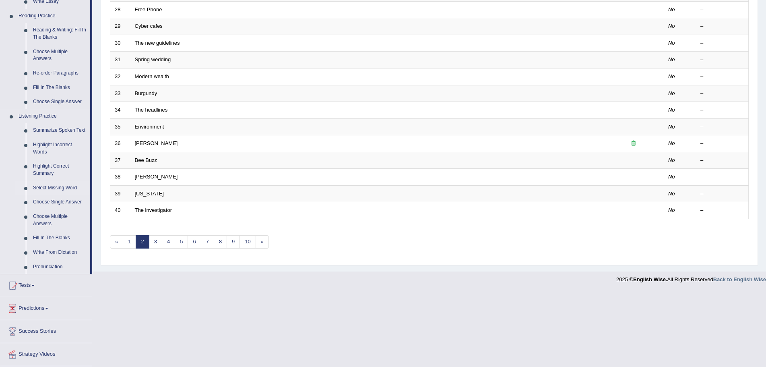
click at [61, 188] on link "Select Missing Word" at bounding box center [59, 188] width 61 height 14
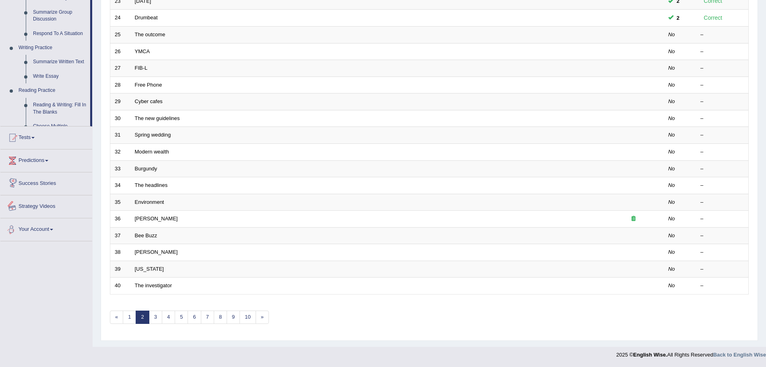
scroll to position [262, 0]
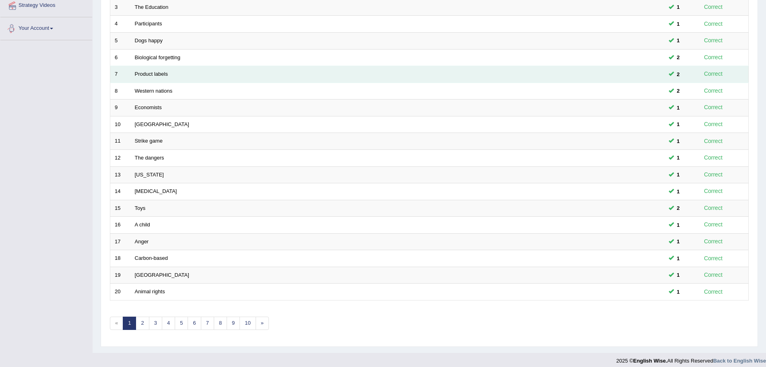
scroll to position [166, 0]
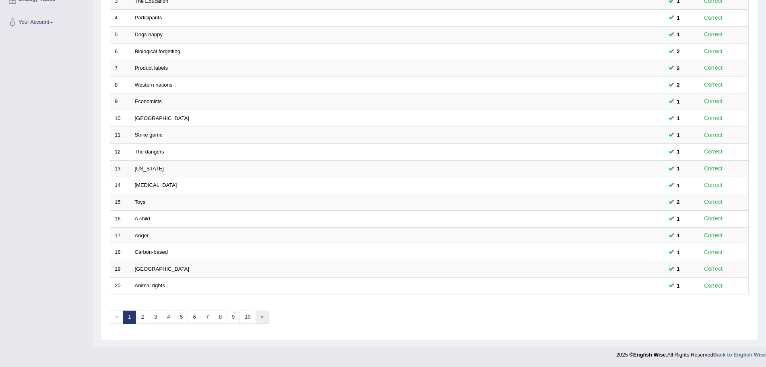
click at [263, 318] on link "»" at bounding box center [262, 316] width 13 height 13
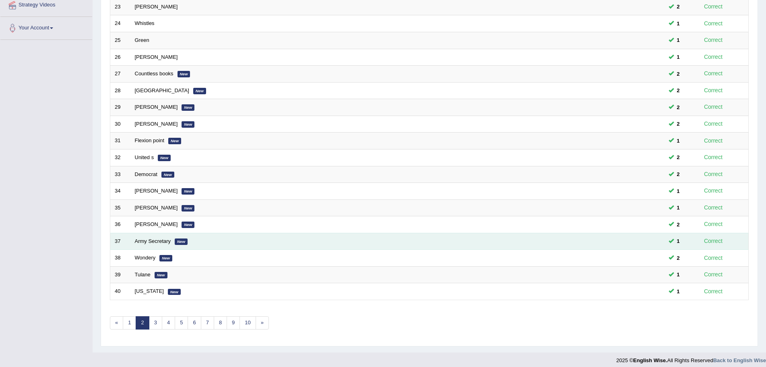
scroll to position [166, 0]
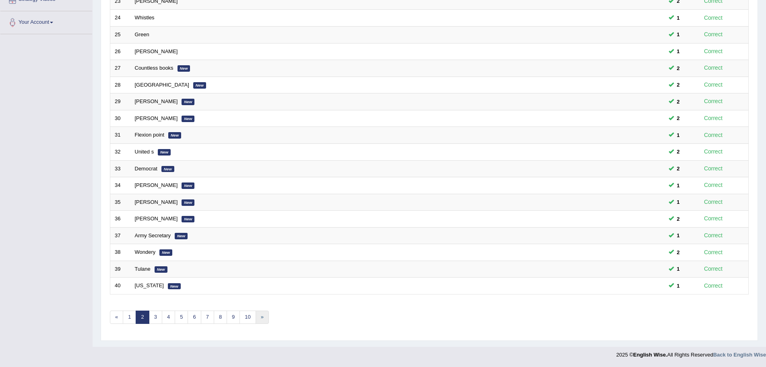
click at [261, 317] on link "»" at bounding box center [262, 316] width 13 height 13
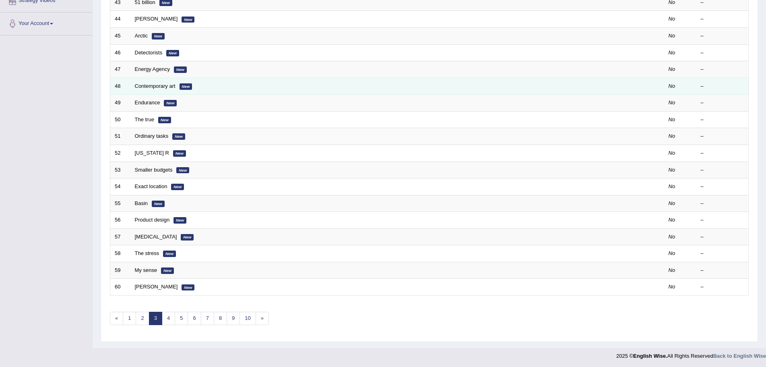
scroll to position [166, 0]
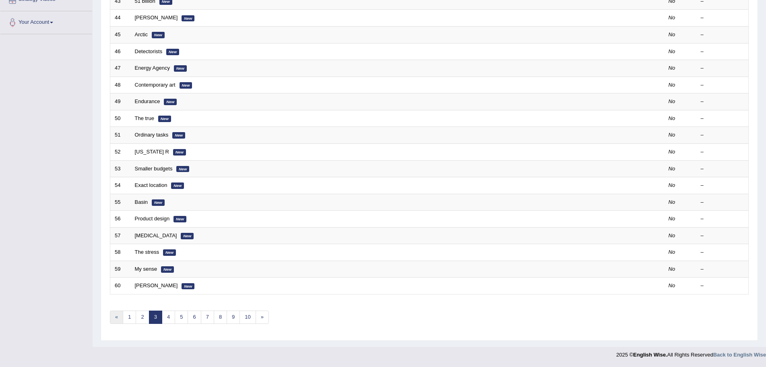
click at [114, 319] on link "«" at bounding box center [116, 316] width 13 height 13
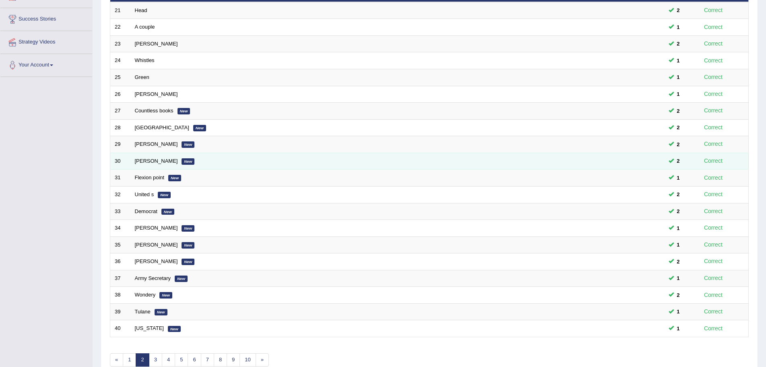
scroll to position [166, 0]
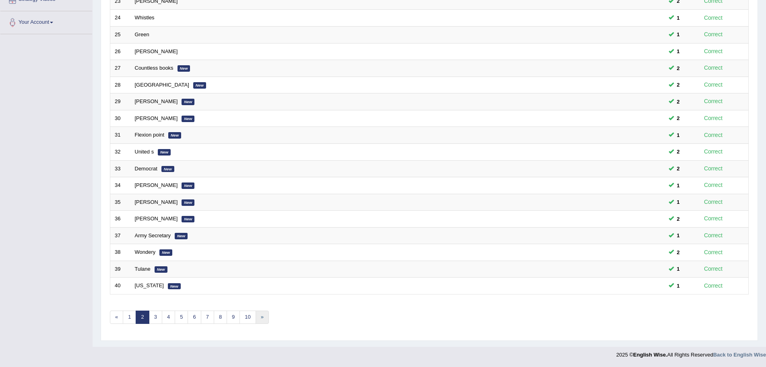
click at [262, 317] on link "»" at bounding box center [262, 316] width 13 height 13
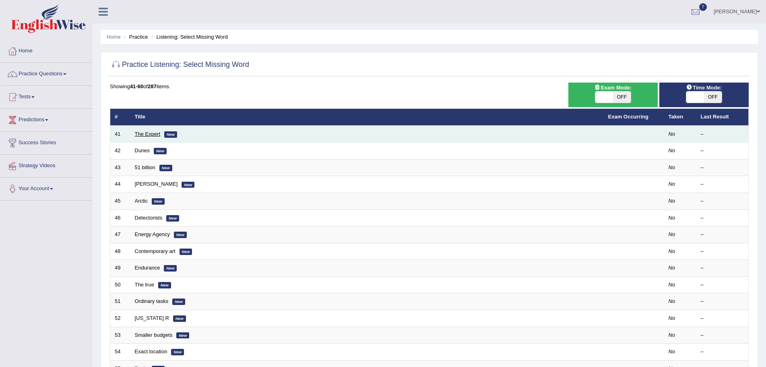
click at [149, 135] on link "The Expert" at bounding box center [148, 134] width 26 height 6
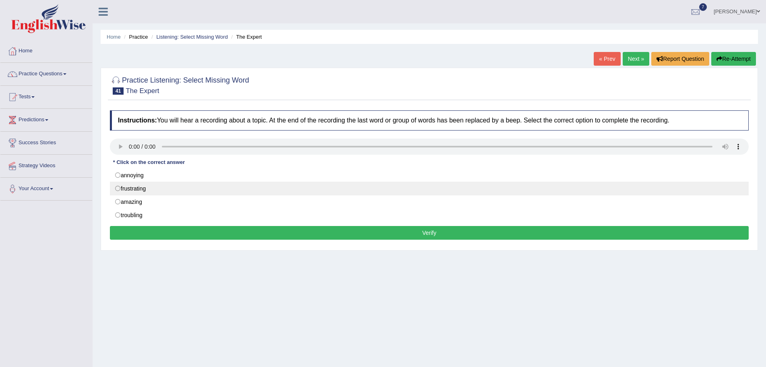
click at [116, 188] on label "frustrating" at bounding box center [429, 189] width 639 height 14
radio input "true"
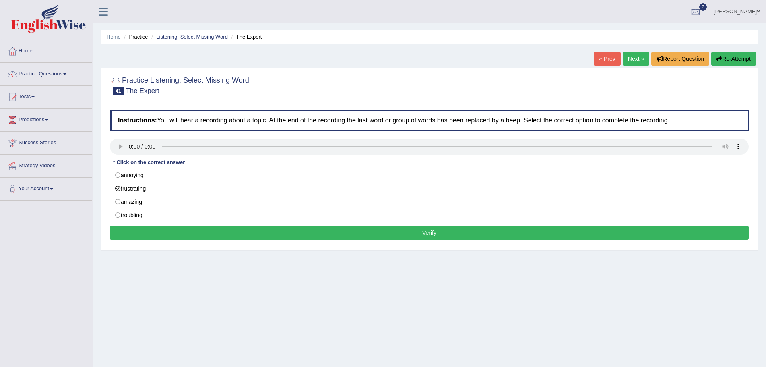
click at [377, 232] on button "Verify" at bounding box center [429, 233] width 639 height 14
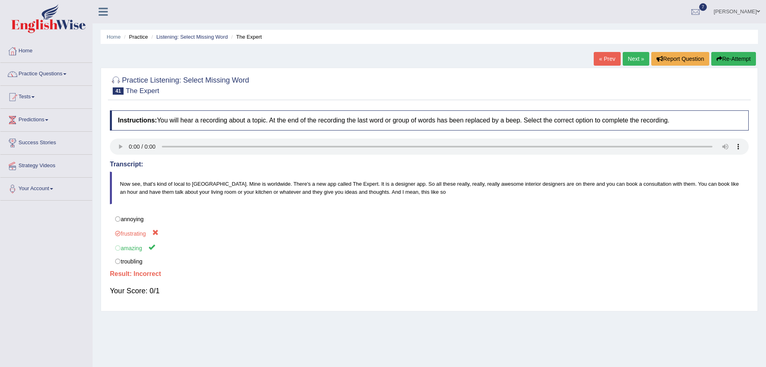
click at [734, 58] on button "Re-Attempt" at bounding box center [733, 59] width 45 height 14
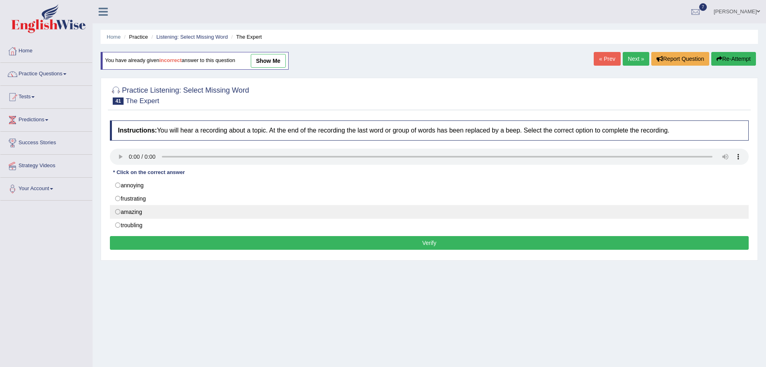
click at [117, 210] on label "amazing" at bounding box center [429, 212] width 639 height 14
radio input "true"
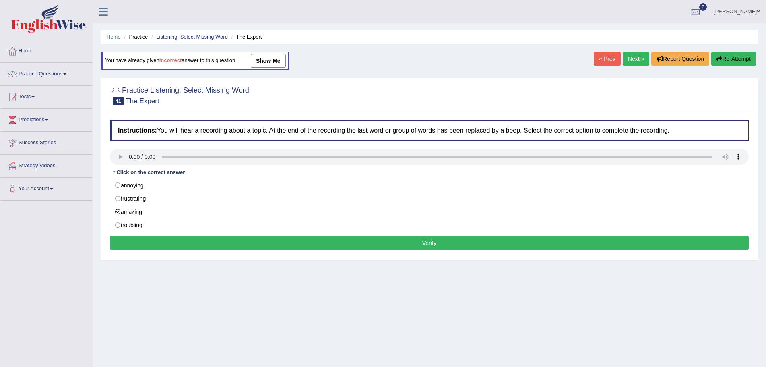
click at [246, 241] on button "Verify" at bounding box center [429, 243] width 639 height 14
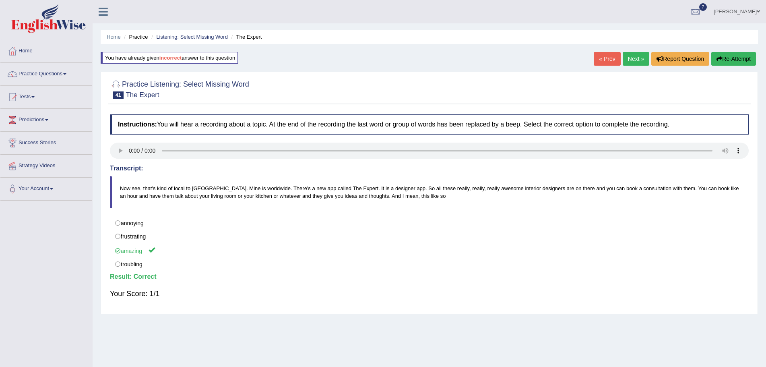
click at [629, 58] on link "Next »" at bounding box center [636, 59] width 27 height 14
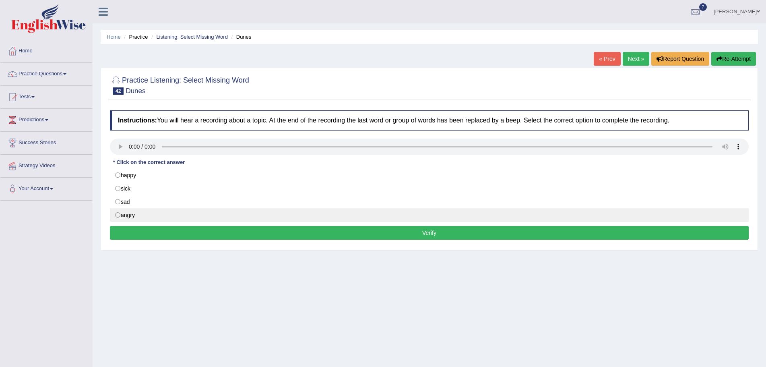
click at [117, 214] on label "angry" at bounding box center [429, 215] width 639 height 14
radio input "true"
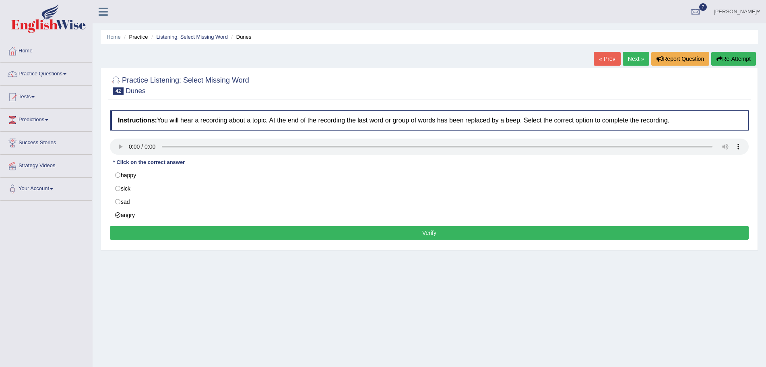
click at [276, 234] on button "Verify" at bounding box center [429, 233] width 639 height 14
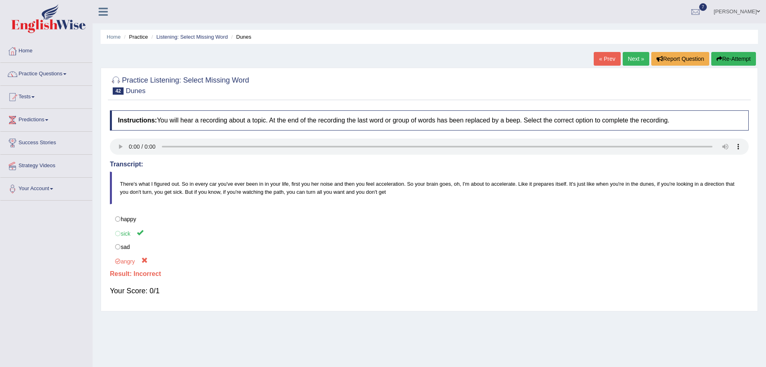
click at [722, 57] on button "Re-Attempt" at bounding box center [733, 59] width 45 height 14
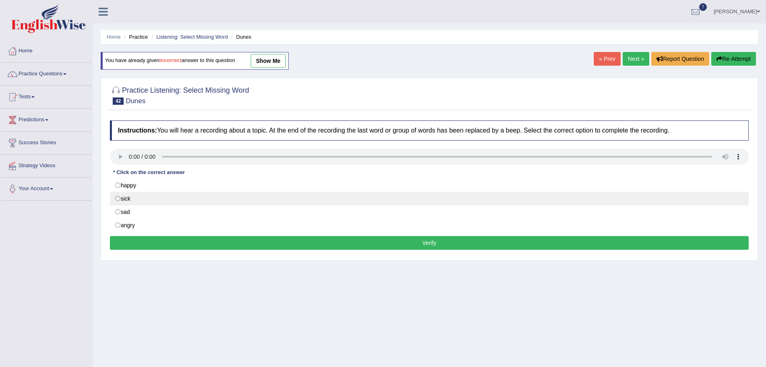
click at [118, 200] on label "sick" at bounding box center [429, 199] width 639 height 14
radio input "true"
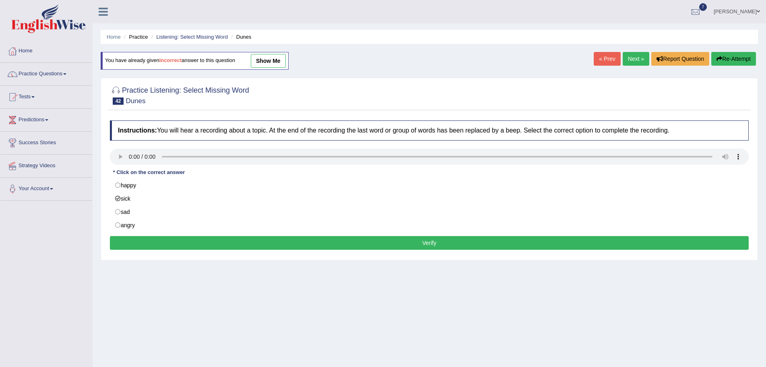
click at [300, 240] on button "Verify" at bounding box center [429, 243] width 639 height 14
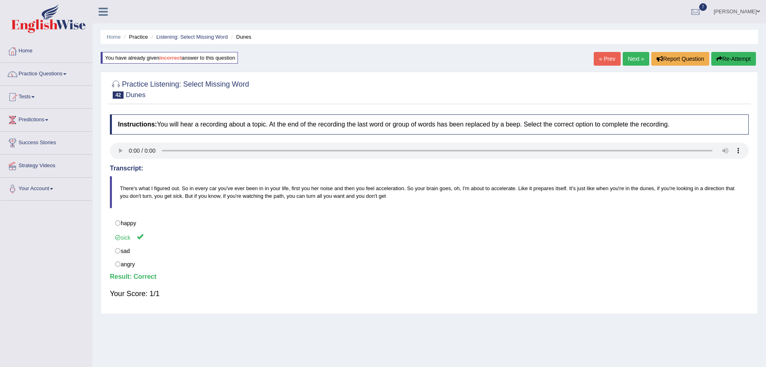
click at [627, 58] on link "Next »" at bounding box center [636, 59] width 27 height 14
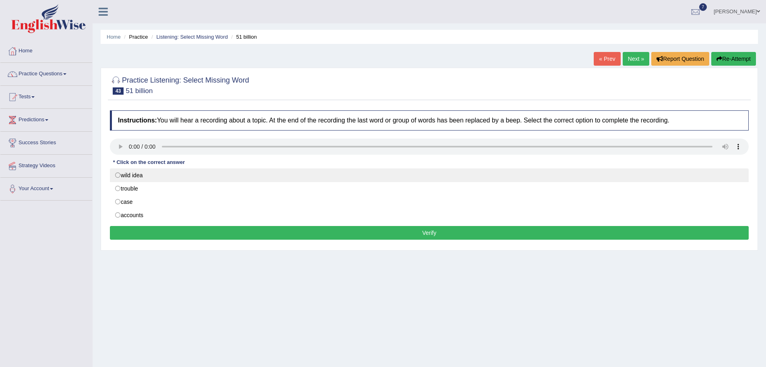
click at [117, 175] on label "wild idea" at bounding box center [429, 175] width 639 height 14
radio input "true"
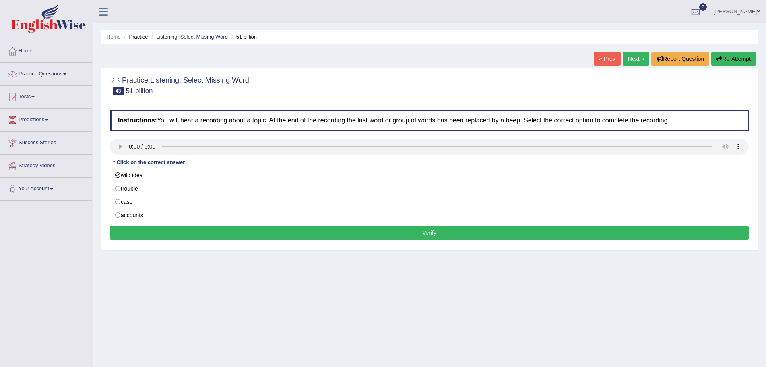
click at [238, 234] on button "Verify" at bounding box center [429, 233] width 639 height 14
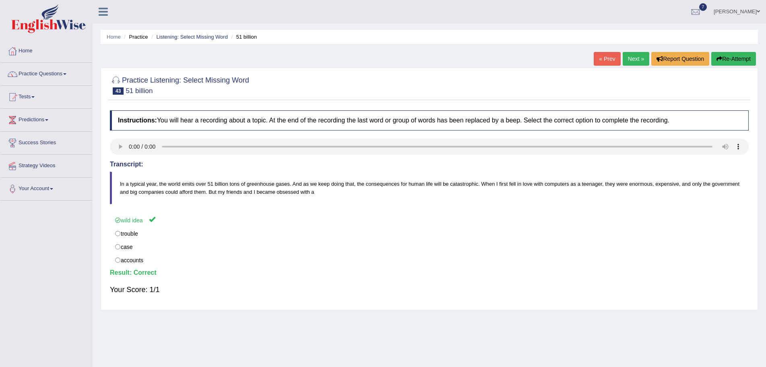
click at [631, 59] on link "Next »" at bounding box center [636, 59] width 27 height 14
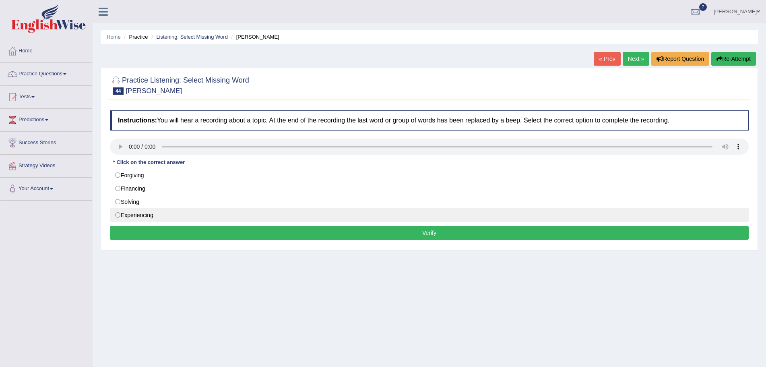
click at [116, 215] on label "Experiencing" at bounding box center [429, 215] width 639 height 14
radio input "true"
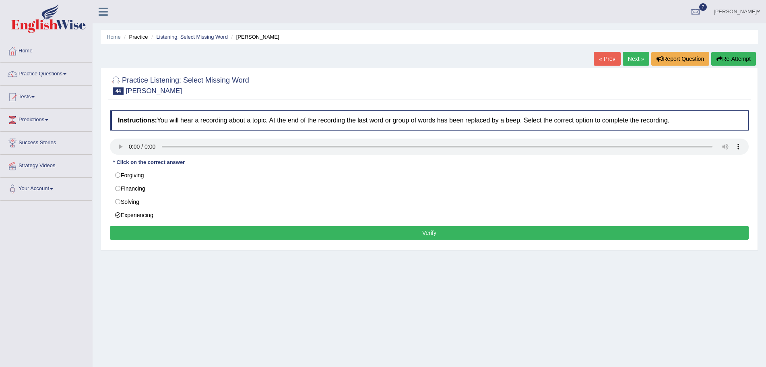
click at [234, 232] on button "Verify" at bounding box center [429, 233] width 639 height 14
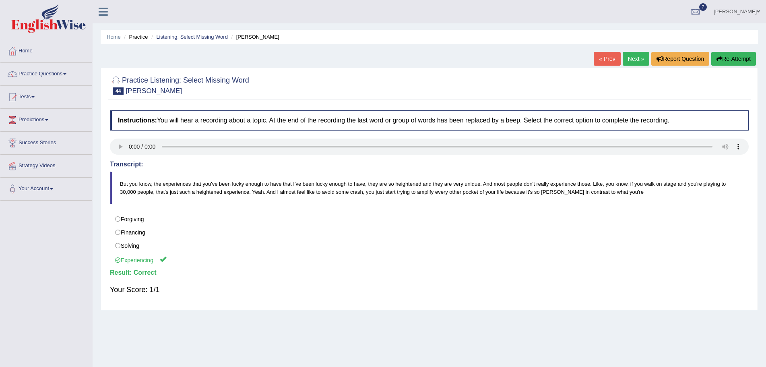
click at [637, 58] on link "Next »" at bounding box center [636, 59] width 27 height 14
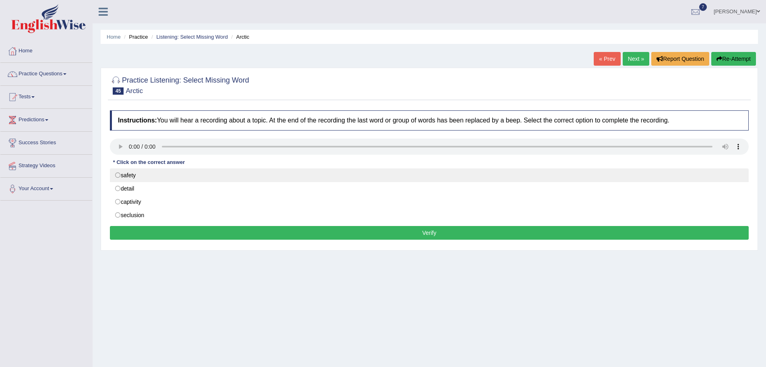
click at [118, 175] on label "safety" at bounding box center [429, 175] width 639 height 14
radio input "true"
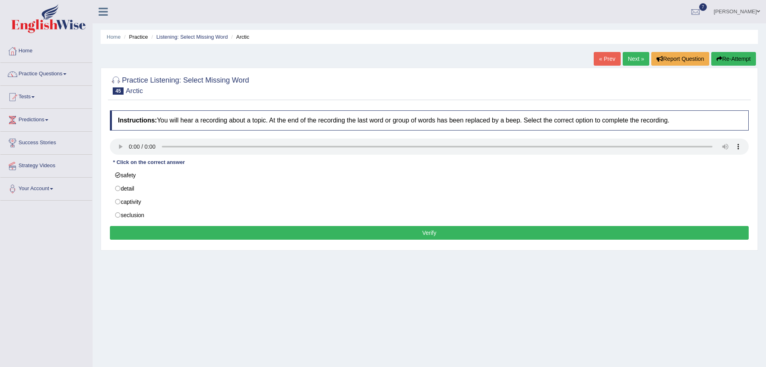
click at [379, 232] on button "Verify" at bounding box center [429, 233] width 639 height 14
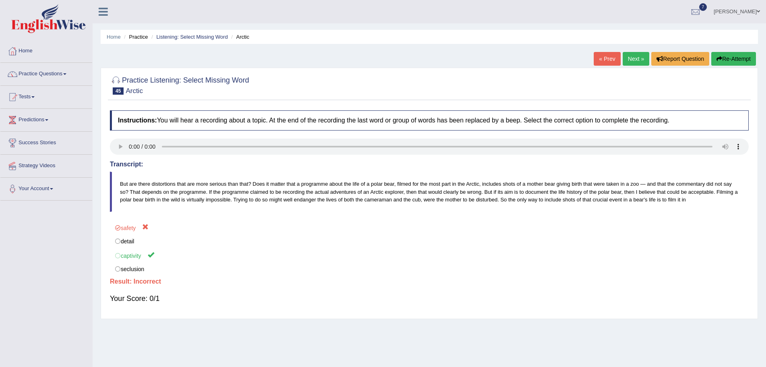
click at [722, 58] on button "Re-Attempt" at bounding box center [733, 59] width 45 height 14
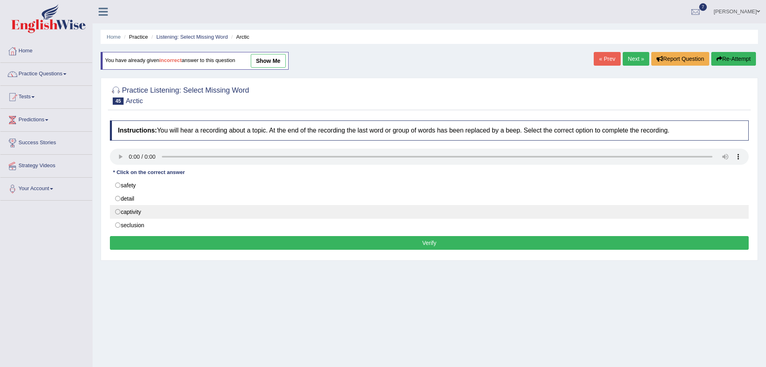
click at [118, 212] on label "captivity" at bounding box center [429, 212] width 639 height 14
radio input "true"
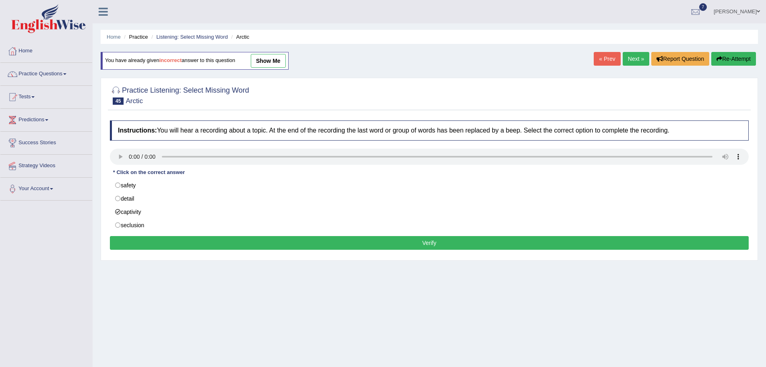
click at [327, 243] on button "Verify" at bounding box center [429, 243] width 639 height 14
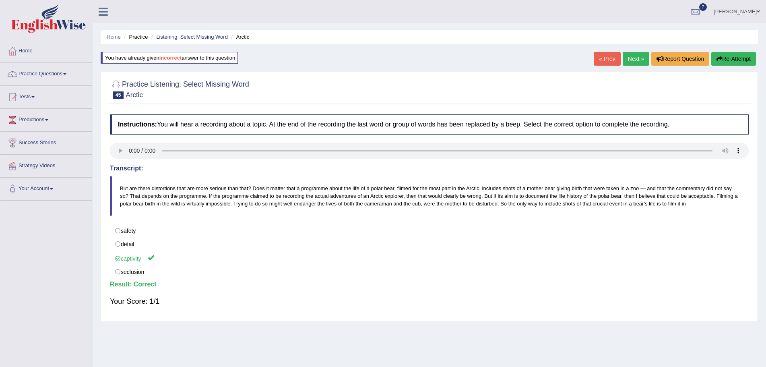
click at [634, 58] on link "Next »" at bounding box center [636, 59] width 27 height 14
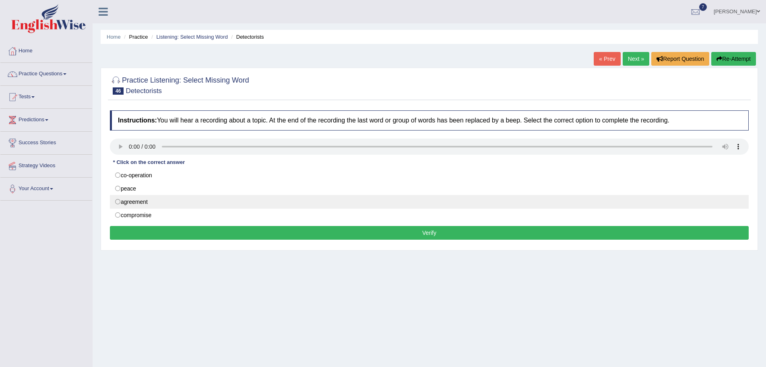
click at [118, 203] on label "agreement" at bounding box center [429, 202] width 639 height 14
radio input "true"
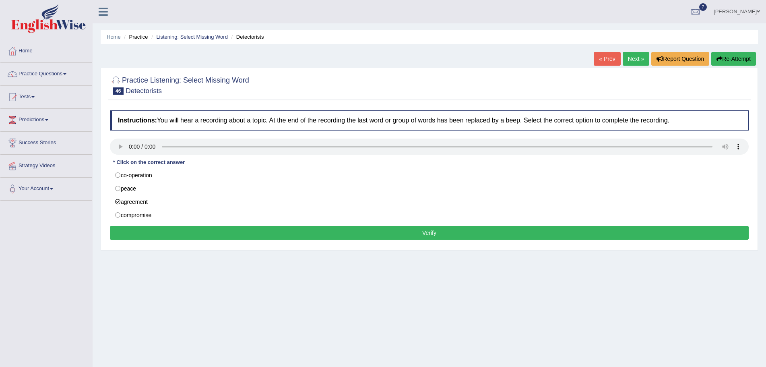
click at [320, 232] on button "Verify" at bounding box center [429, 233] width 639 height 14
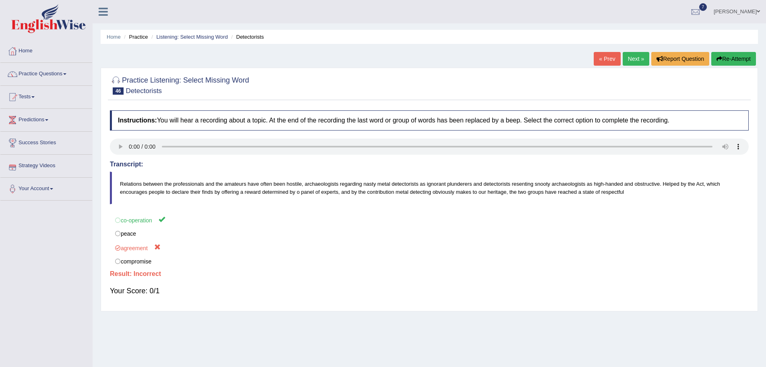
click at [728, 59] on button "Re-Attempt" at bounding box center [733, 59] width 45 height 14
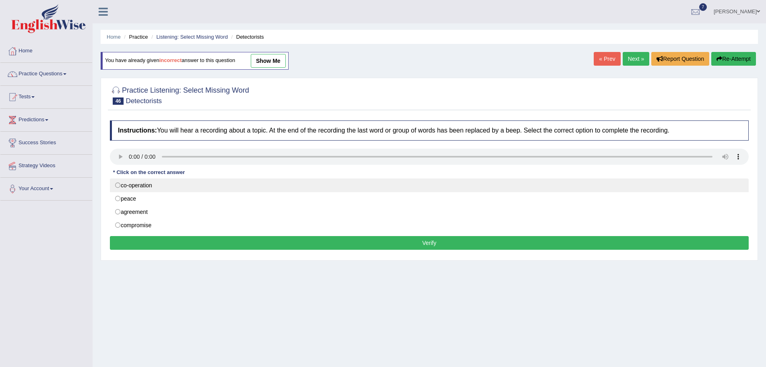
click at [119, 185] on label "co-operation" at bounding box center [429, 185] width 639 height 14
radio input "true"
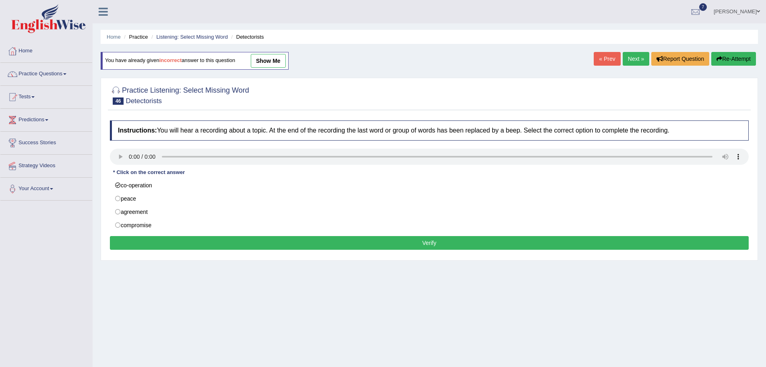
click at [301, 245] on button "Verify" at bounding box center [429, 243] width 639 height 14
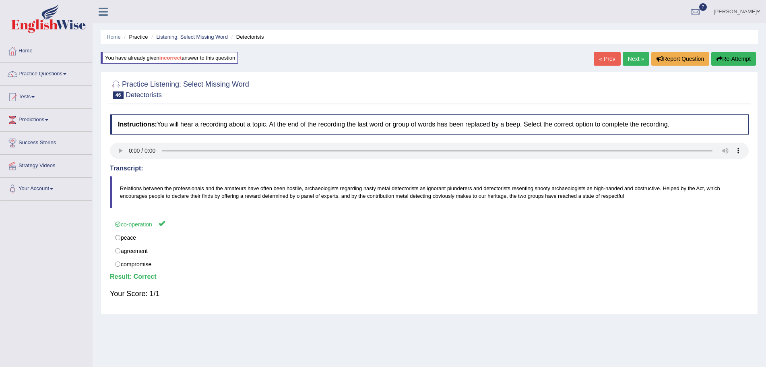
click at [633, 58] on link "Next »" at bounding box center [636, 59] width 27 height 14
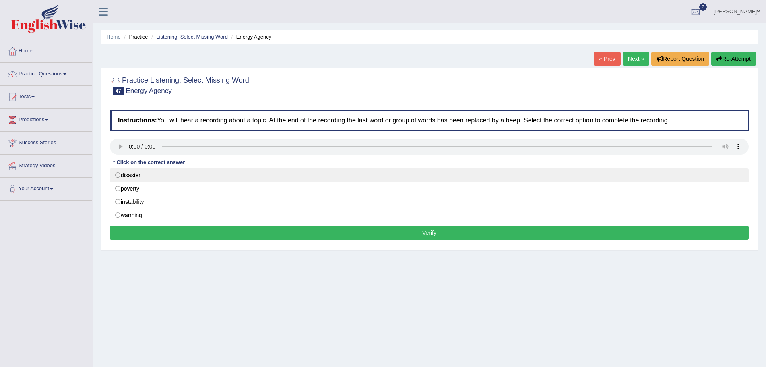
click at [117, 174] on label "disaster" at bounding box center [429, 175] width 639 height 14
radio input "true"
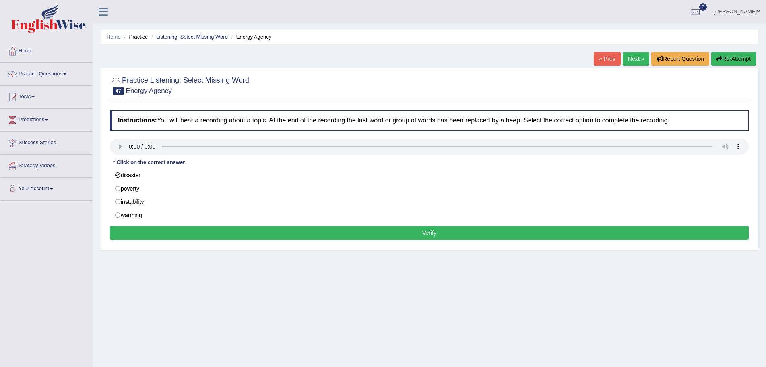
click at [302, 230] on button "Verify" at bounding box center [429, 233] width 639 height 14
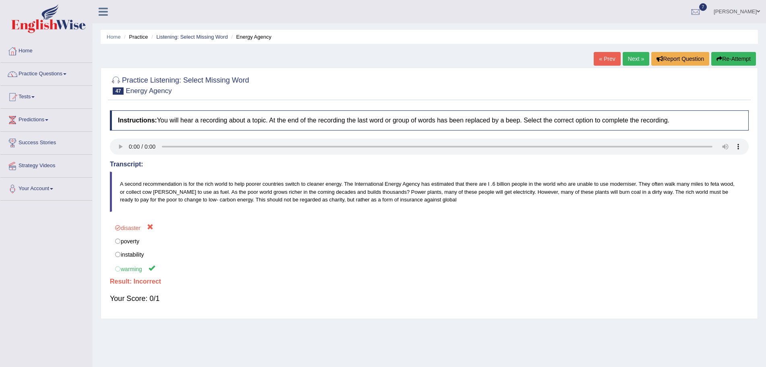
click at [735, 60] on button "Re-Attempt" at bounding box center [733, 59] width 45 height 14
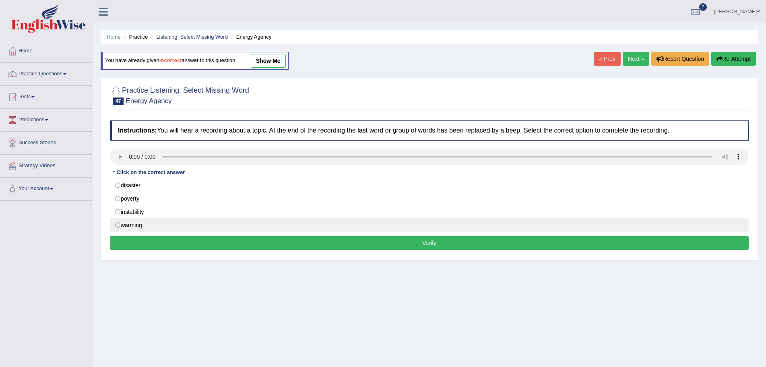
click at [116, 226] on label "warming" at bounding box center [429, 225] width 639 height 14
radio input "true"
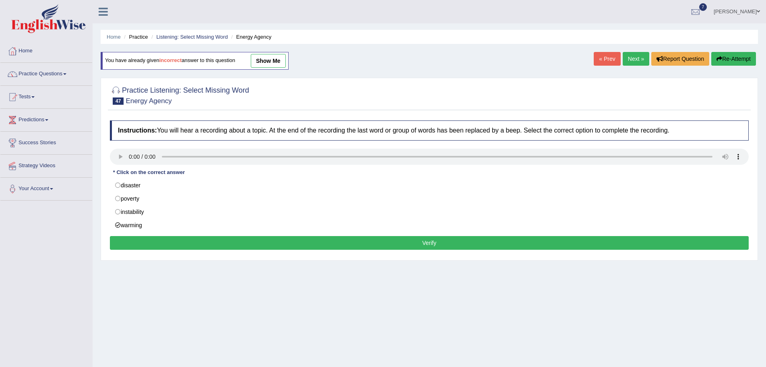
click at [298, 243] on button "Verify" at bounding box center [429, 243] width 639 height 14
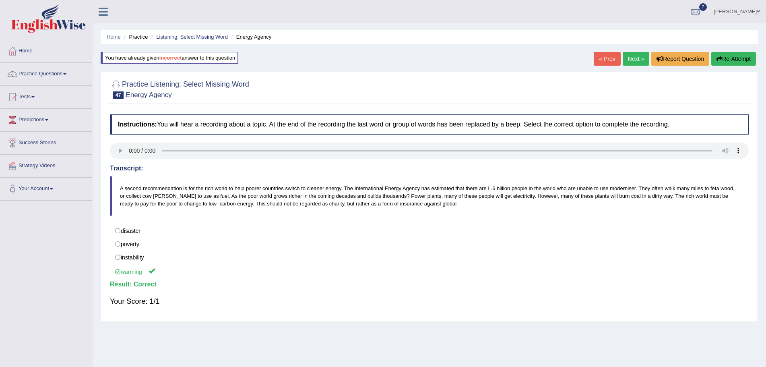
click at [627, 58] on link "Next »" at bounding box center [636, 59] width 27 height 14
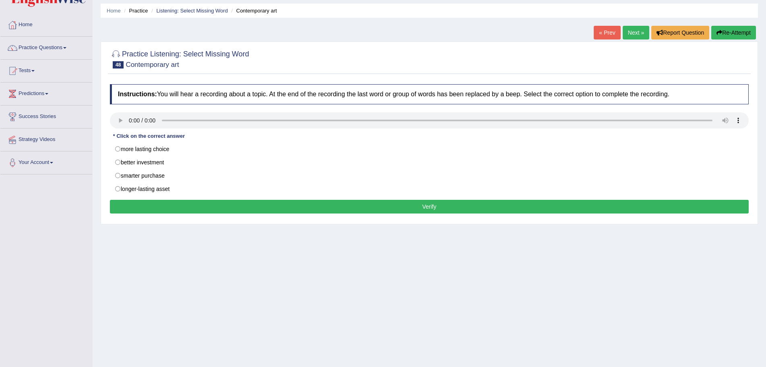
scroll to position [40, 0]
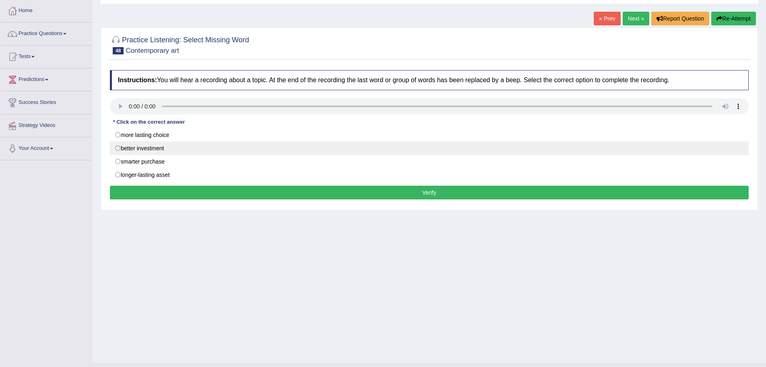
click at [118, 149] on label "better investment" at bounding box center [429, 148] width 639 height 14
radio input "true"
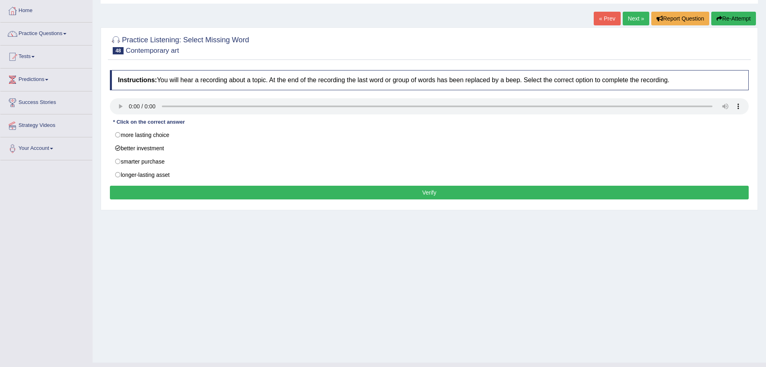
click at [235, 193] on button "Verify" at bounding box center [429, 193] width 639 height 14
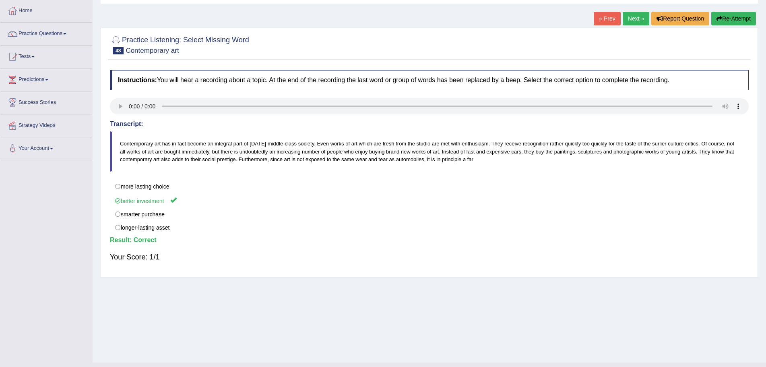
click at [633, 20] on link "Next »" at bounding box center [636, 19] width 27 height 14
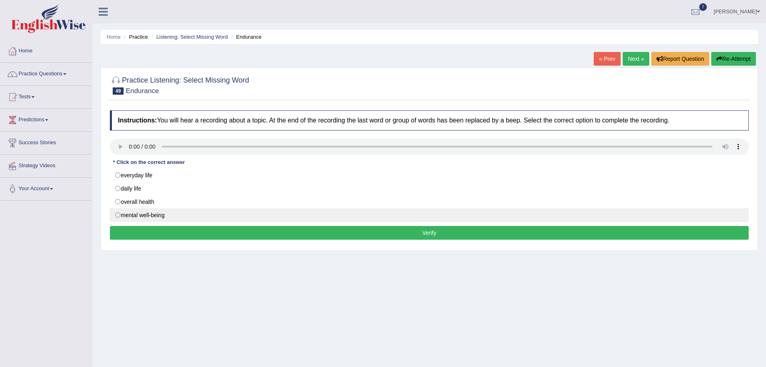
click at [116, 216] on label "mental well-being" at bounding box center [429, 215] width 639 height 14
radio input "true"
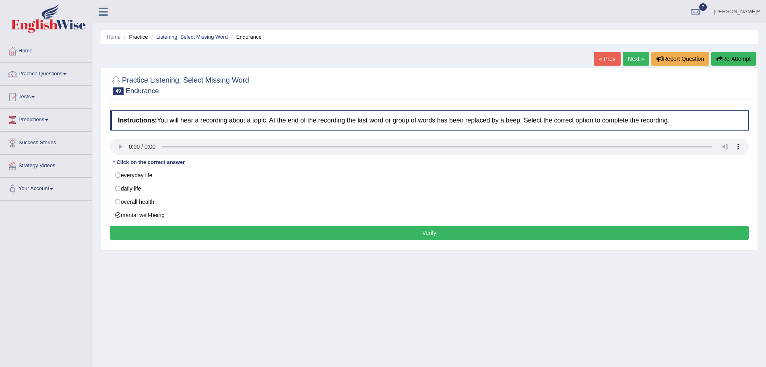
click at [324, 233] on button "Verify" at bounding box center [429, 233] width 639 height 14
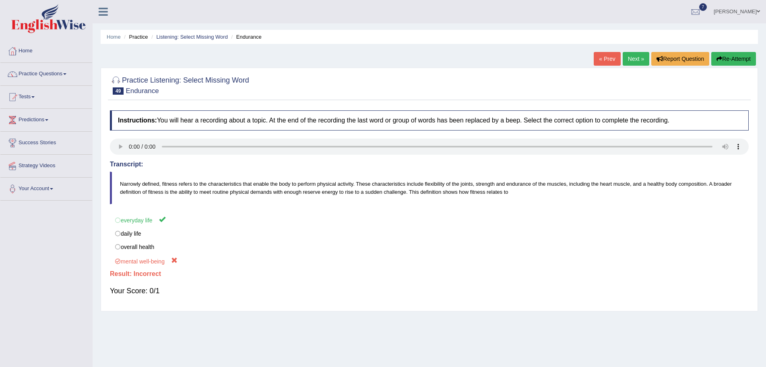
click at [737, 57] on button "Re-Attempt" at bounding box center [733, 59] width 45 height 14
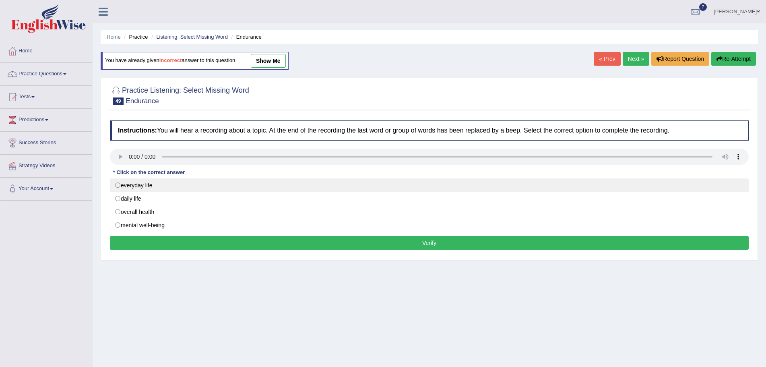
click at [117, 185] on label "everyday life" at bounding box center [429, 185] width 639 height 14
radio input "true"
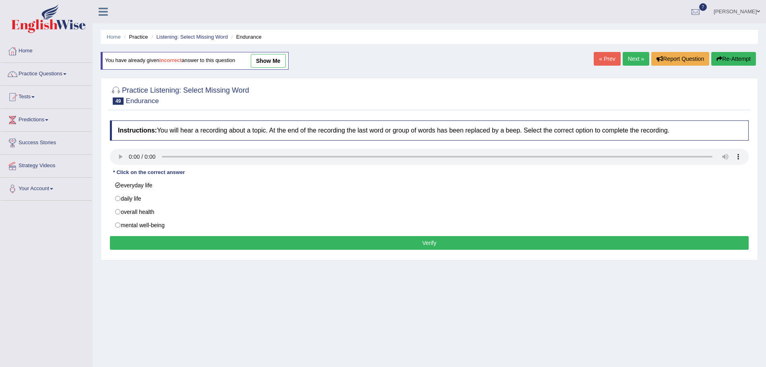
click at [366, 239] on button "Verify" at bounding box center [429, 243] width 639 height 14
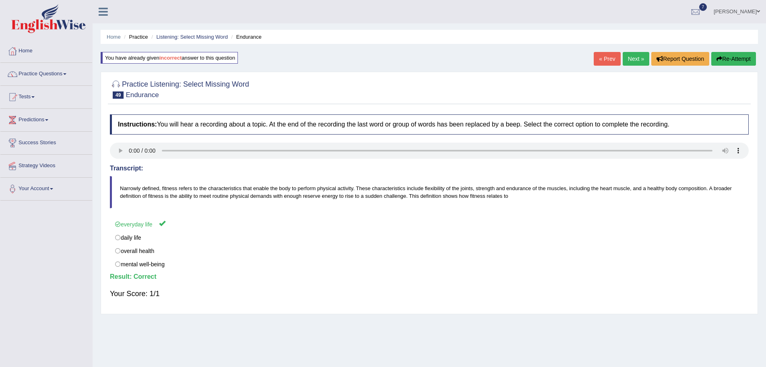
click at [632, 59] on link "Next »" at bounding box center [636, 59] width 27 height 14
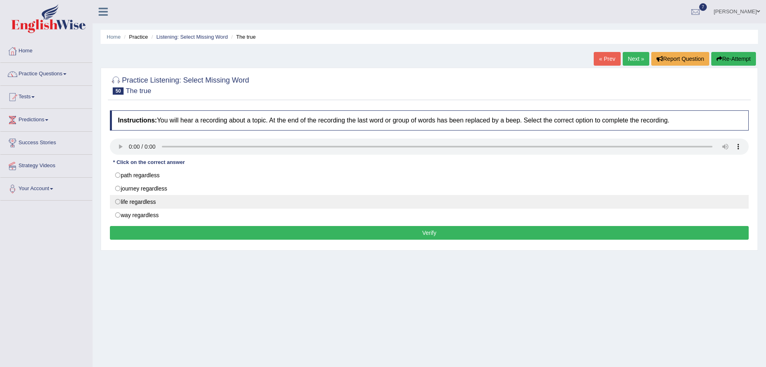
click at [117, 201] on label "life regardless" at bounding box center [429, 202] width 639 height 14
radio input "true"
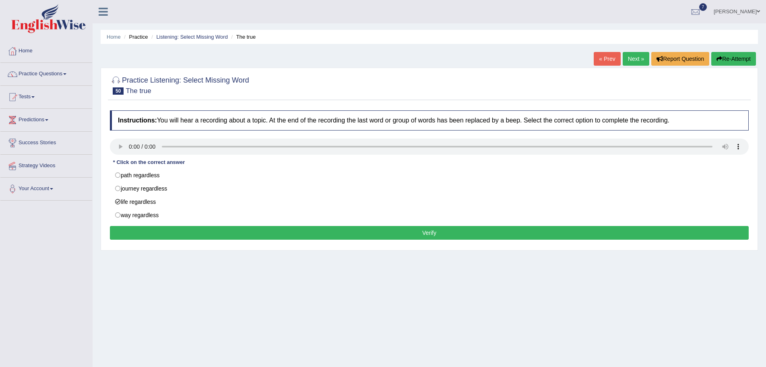
click at [208, 235] on button "Verify" at bounding box center [429, 233] width 639 height 14
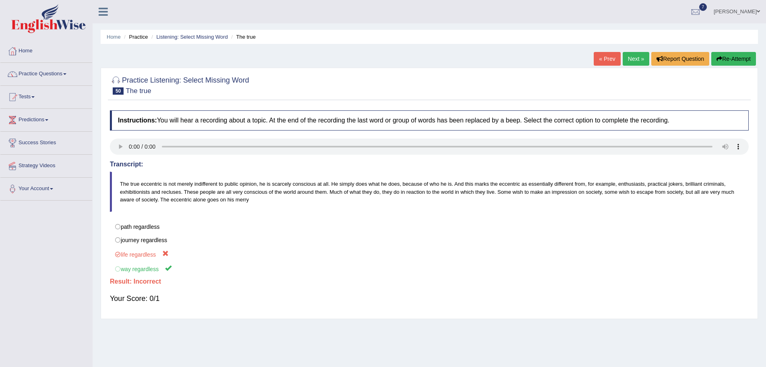
click at [733, 60] on button "Re-Attempt" at bounding box center [733, 59] width 45 height 14
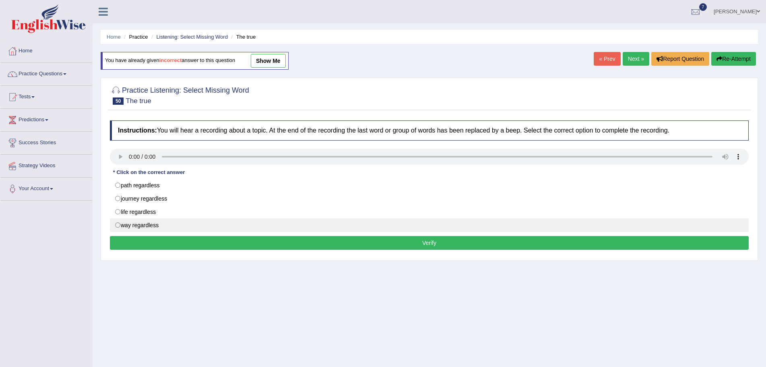
click at [118, 224] on label "way regardless" at bounding box center [429, 225] width 639 height 14
radio input "true"
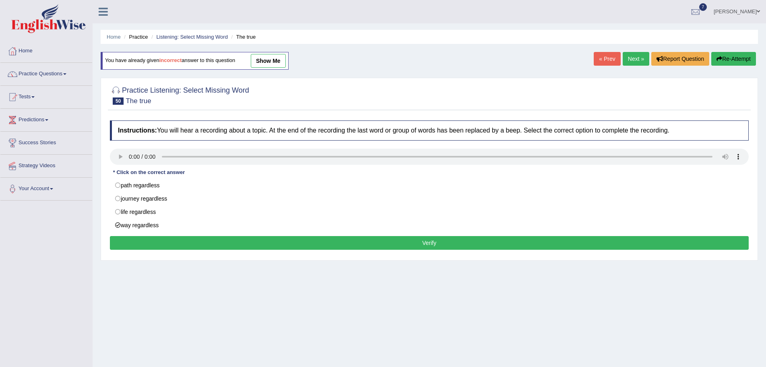
click at [372, 242] on button "Verify" at bounding box center [429, 243] width 639 height 14
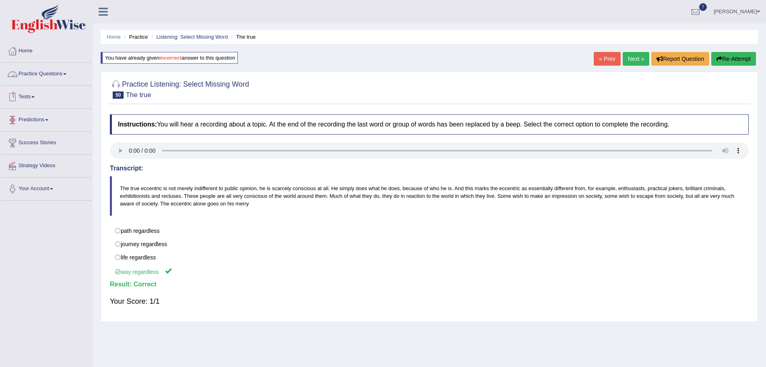
click at [66, 74] on span at bounding box center [64, 74] width 3 height 2
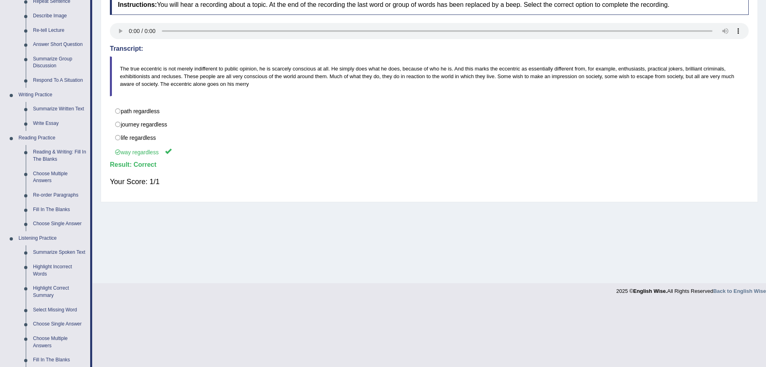
scroll to position [184, 0]
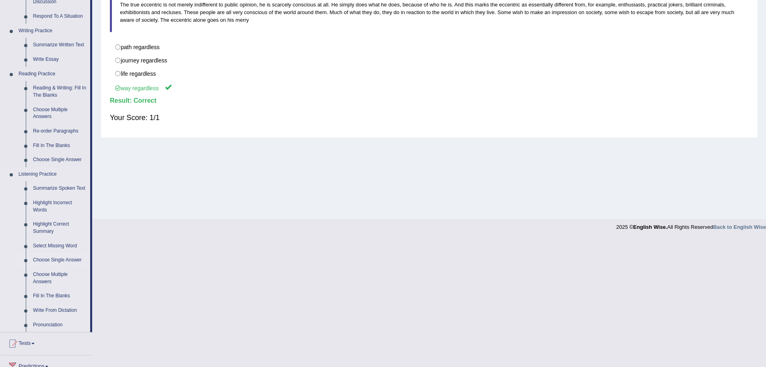
click at [46, 258] on link "Choose Single Answer" at bounding box center [59, 260] width 61 height 14
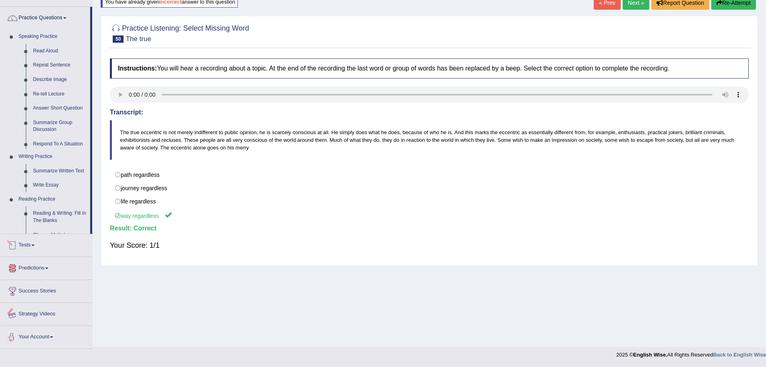
scroll to position [79, 0]
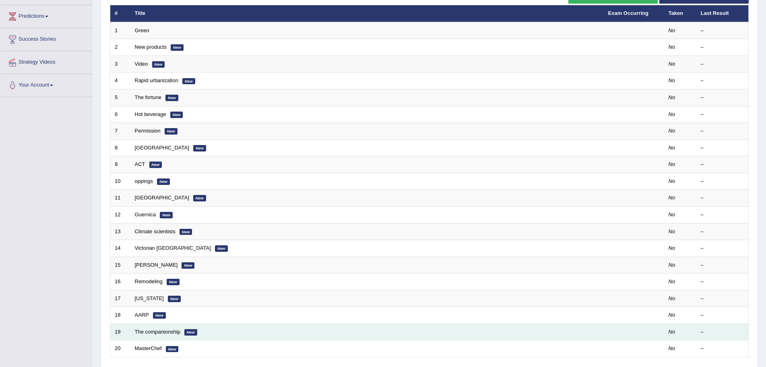
scroll to position [166, 0]
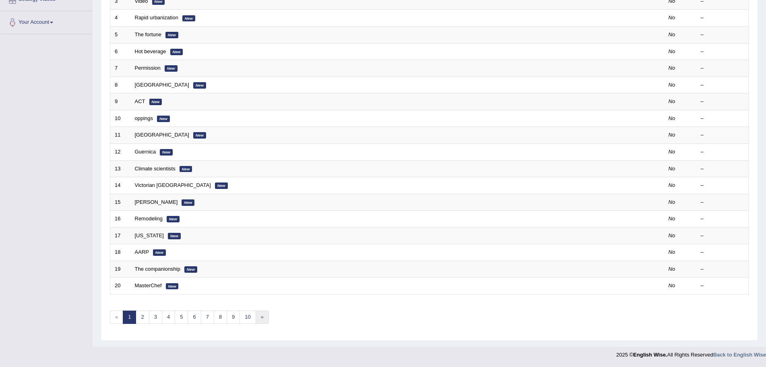
click at [261, 318] on link "»" at bounding box center [262, 316] width 13 height 13
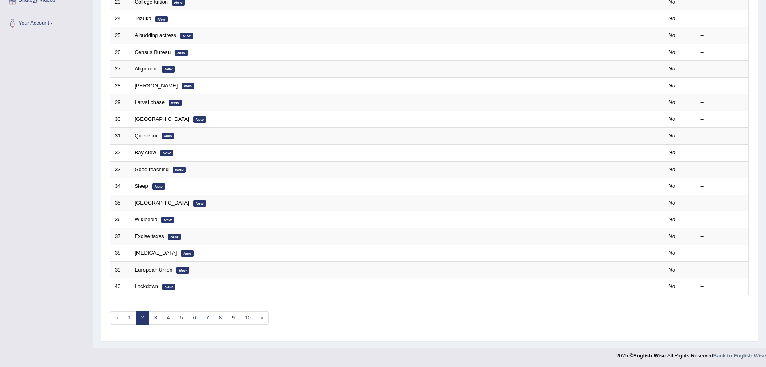
scroll to position [166, 0]
click at [261, 318] on link "»" at bounding box center [262, 316] width 13 height 13
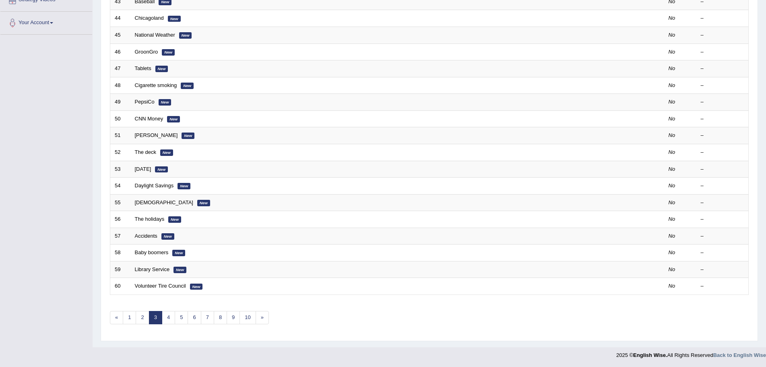
scroll to position [166, 0]
click at [130, 320] on link "1" at bounding box center [129, 316] width 13 height 13
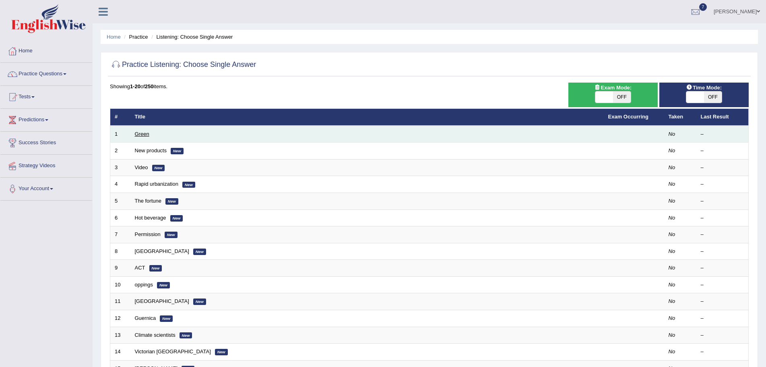
click at [143, 133] on link "Green" at bounding box center [142, 134] width 14 height 6
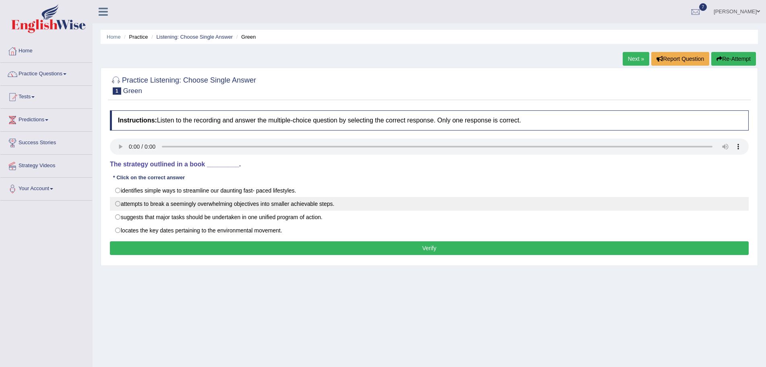
click at [118, 204] on label "attempts to break a seemingly overwhelming objectives into smaller achievable s…" at bounding box center [429, 204] width 639 height 14
radio input "true"
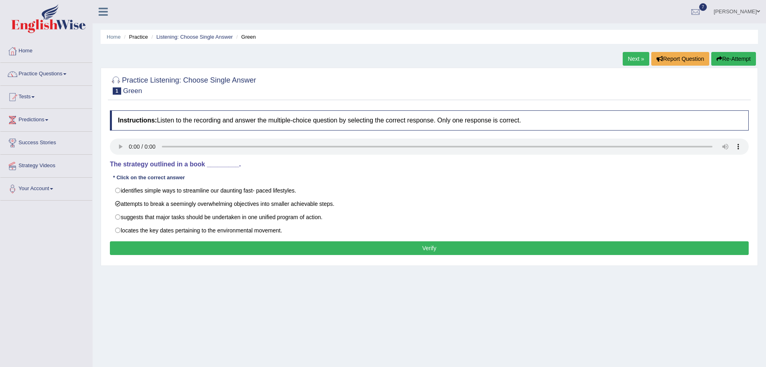
click at [252, 246] on button "Verify" at bounding box center [429, 248] width 639 height 14
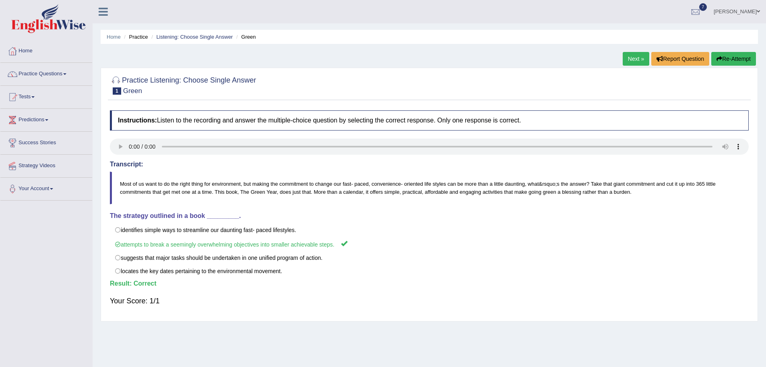
click at [629, 58] on link "Next »" at bounding box center [636, 59] width 27 height 14
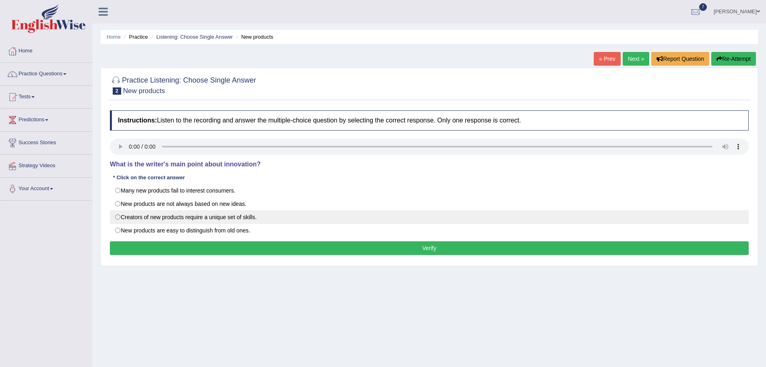
click at [116, 217] on label "Creators of new products require a unique set of skills." at bounding box center [429, 217] width 639 height 14
radio input "true"
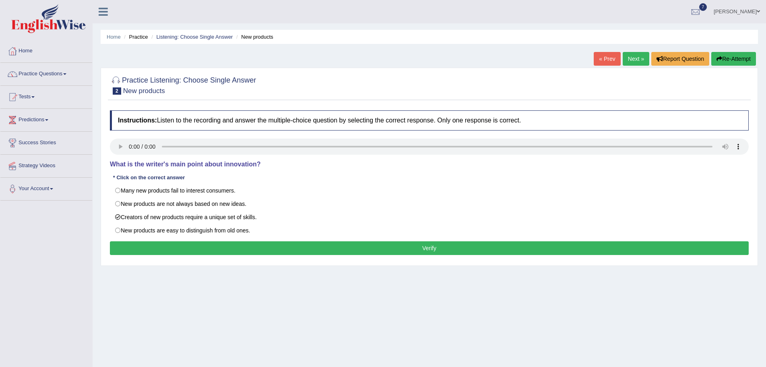
click at [265, 246] on button "Verify" at bounding box center [429, 248] width 639 height 14
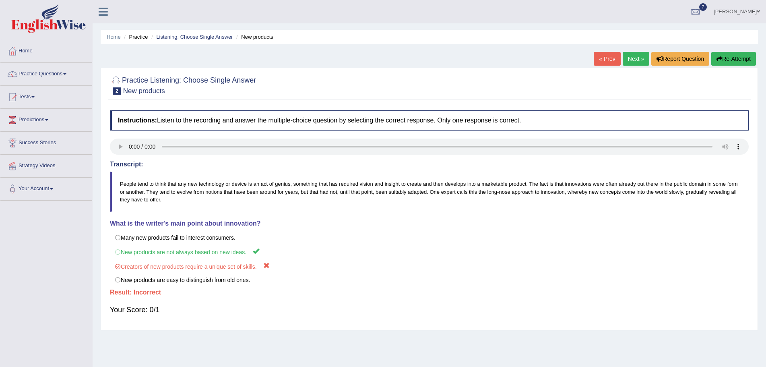
click at [719, 59] on icon "button" at bounding box center [720, 59] width 6 height 6
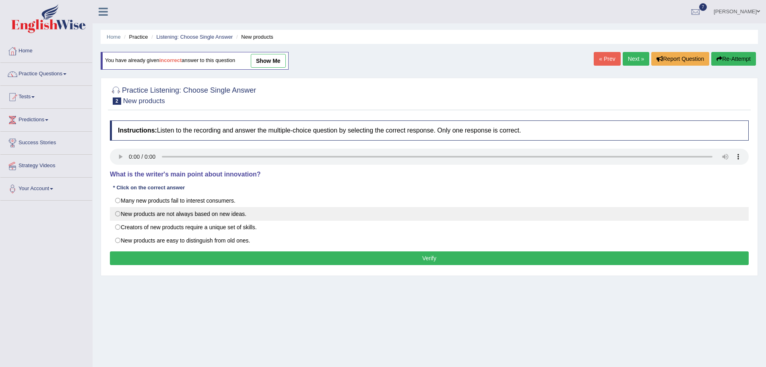
click at [119, 213] on label "New products are not always based on new ideas." at bounding box center [429, 214] width 639 height 14
radio input "true"
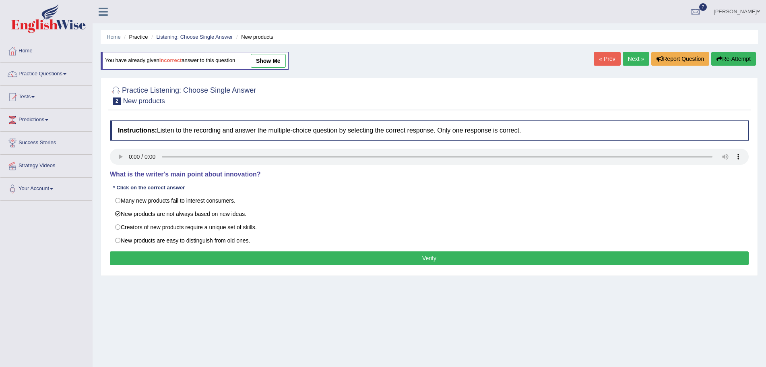
click at [252, 257] on button "Verify" at bounding box center [429, 258] width 639 height 14
